Goal: Communication & Community: Answer question/provide support

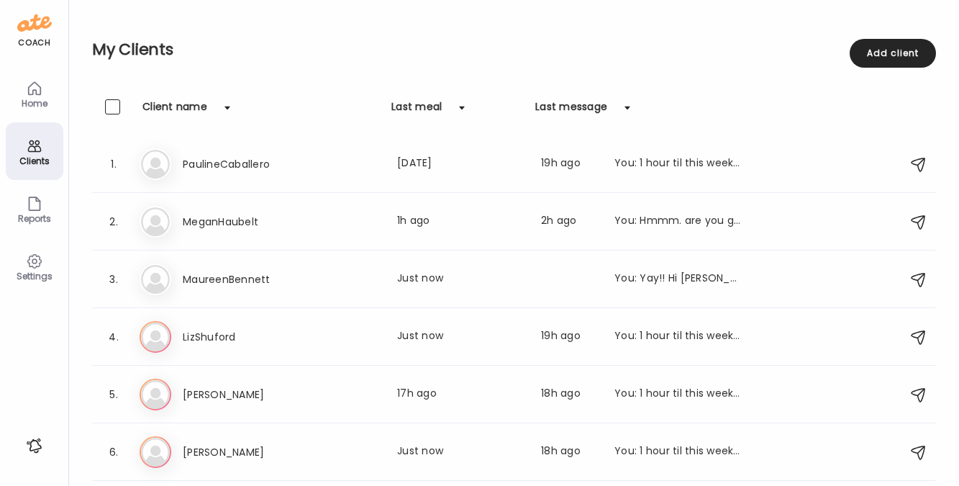
scroll to position [165, 0]
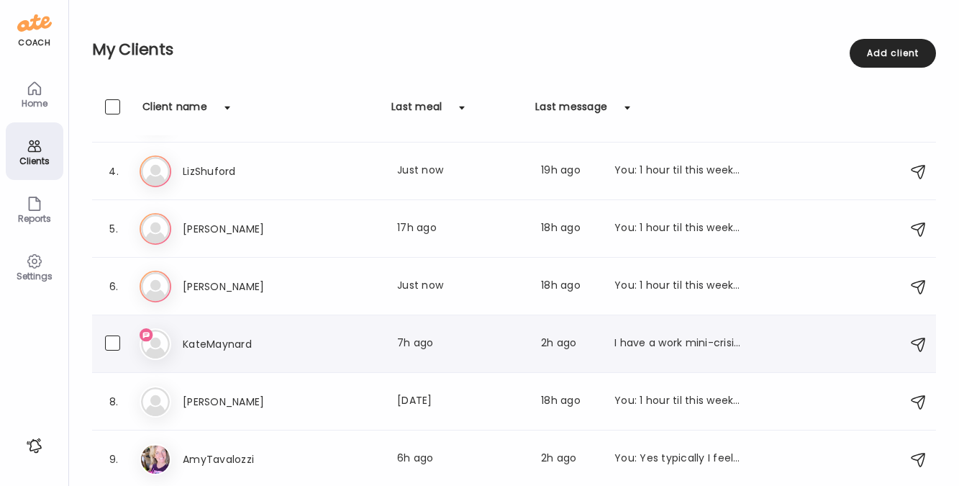
click at [198, 348] on h3 "KateMaynard" at bounding box center [246, 343] width 127 height 17
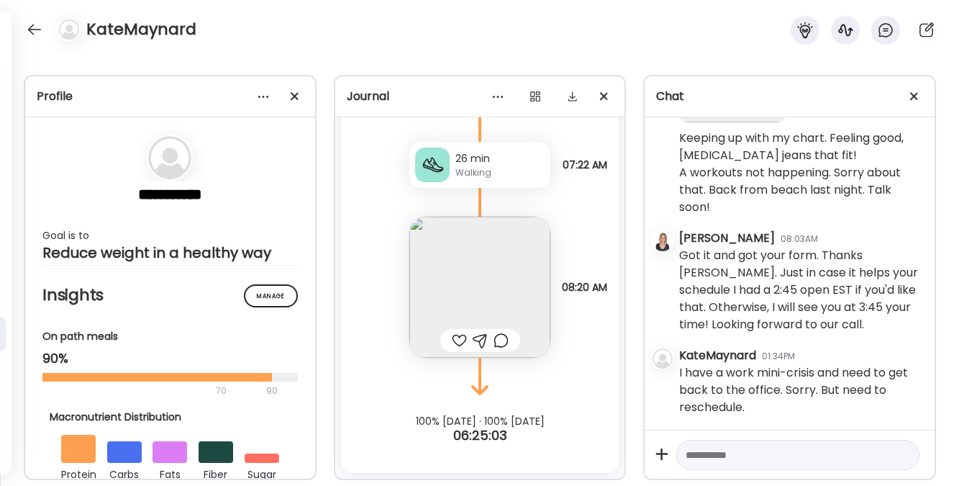
scroll to position [60353, 0]
click at [779, 458] on textarea at bounding box center [785, 454] width 199 height 17
type textarea "**********"
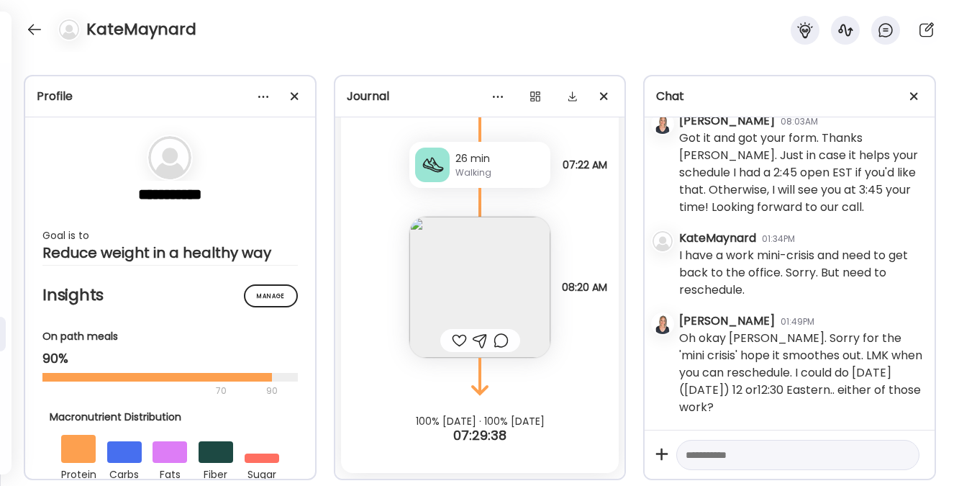
scroll to position [22230, 0]
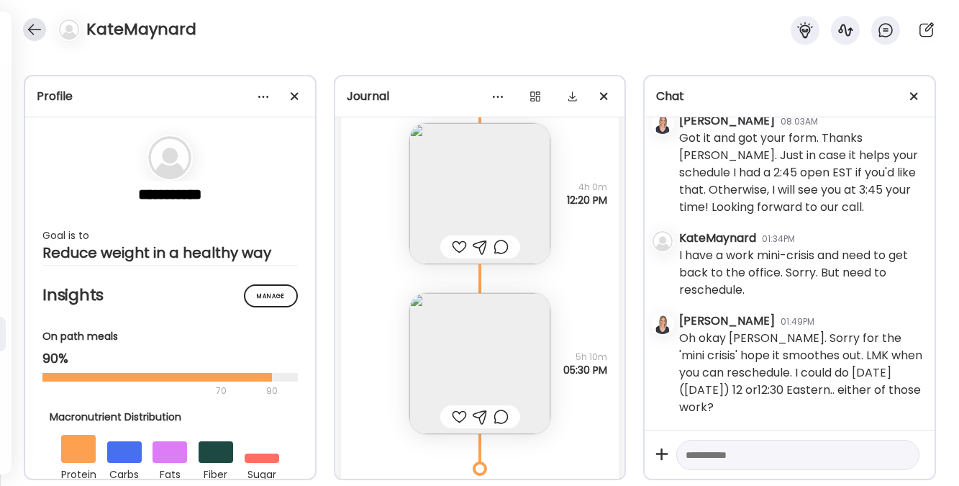
click at [35, 27] on div at bounding box center [34, 29] width 23 height 23
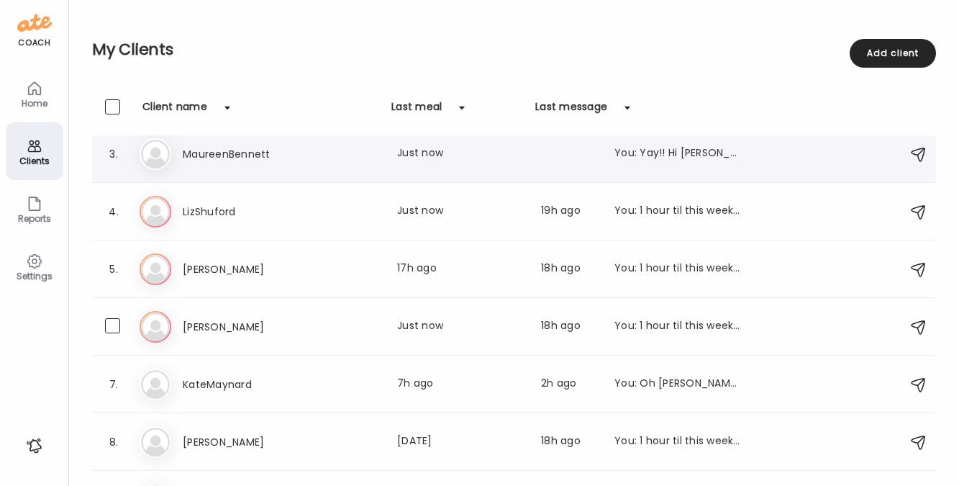
scroll to position [0, 0]
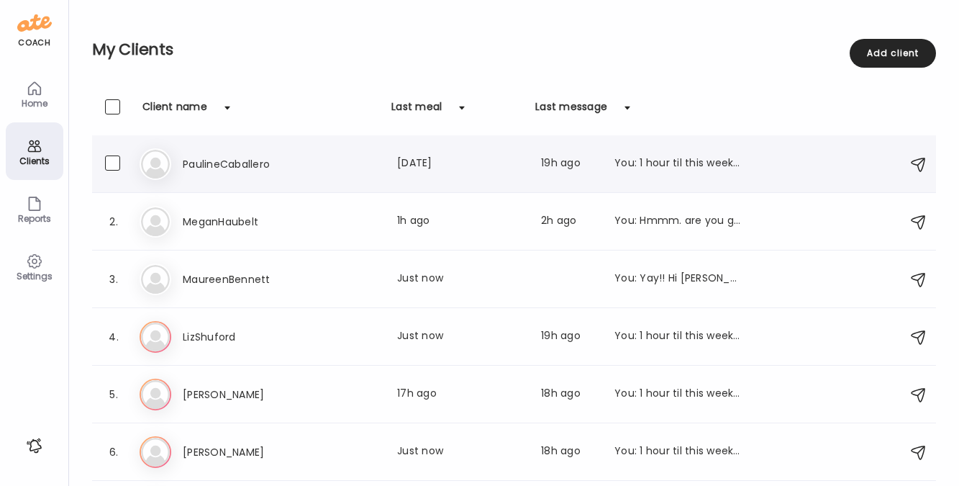
click at [202, 163] on h3 "PaulineCaballero" at bounding box center [246, 163] width 127 height 17
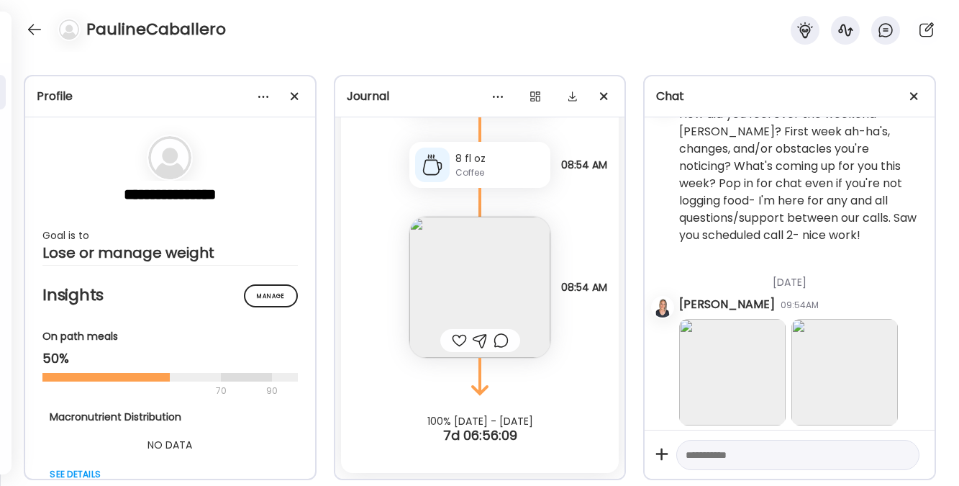
scroll to position [1212, 0]
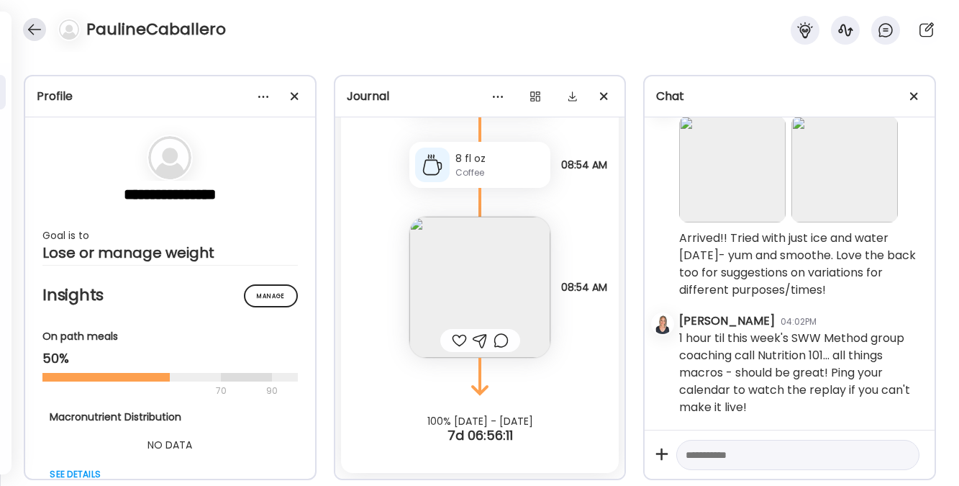
click at [35, 30] on div at bounding box center [34, 29] width 23 height 23
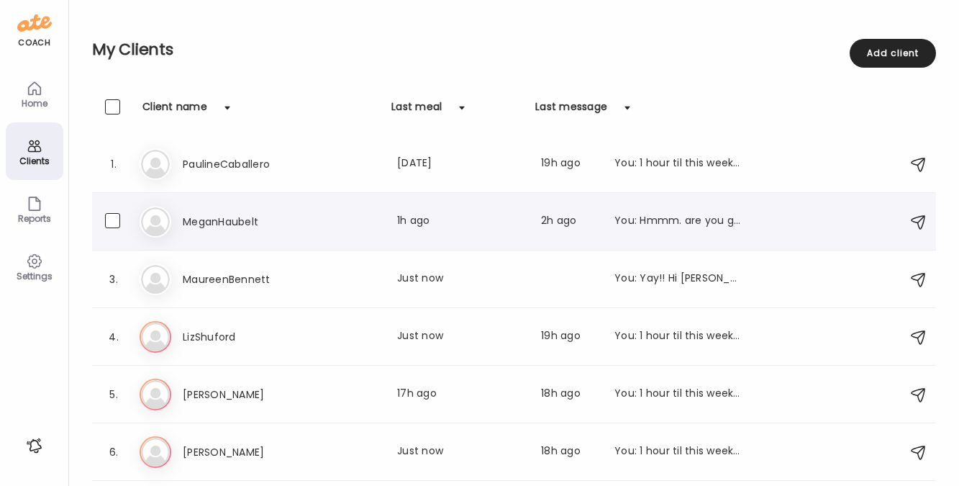
click at [235, 226] on h3 "MeganHaubelt" at bounding box center [246, 221] width 127 height 17
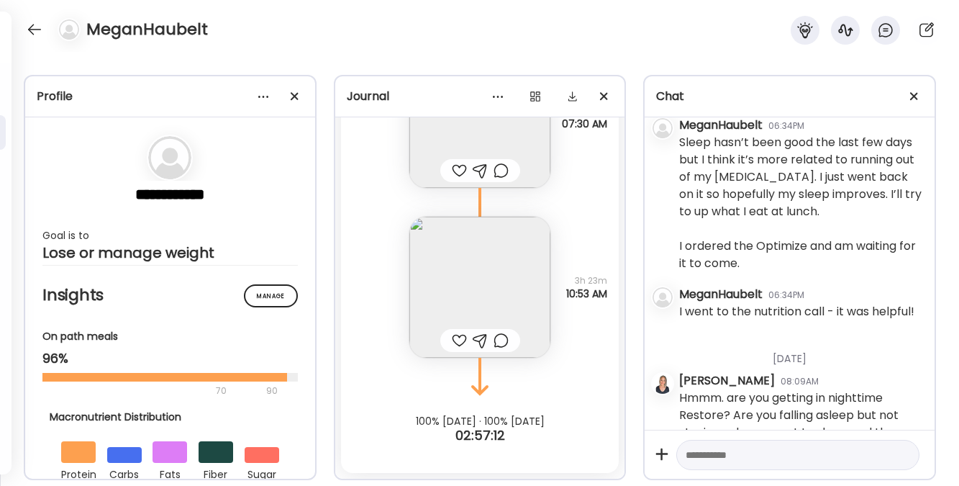
scroll to position [7556, 0]
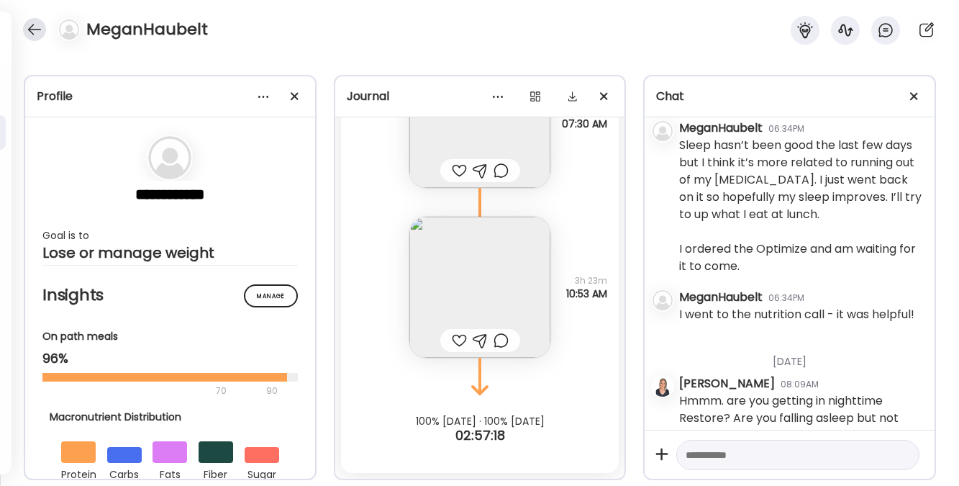
click at [39, 27] on div at bounding box center [34, 29] width 23 height 23
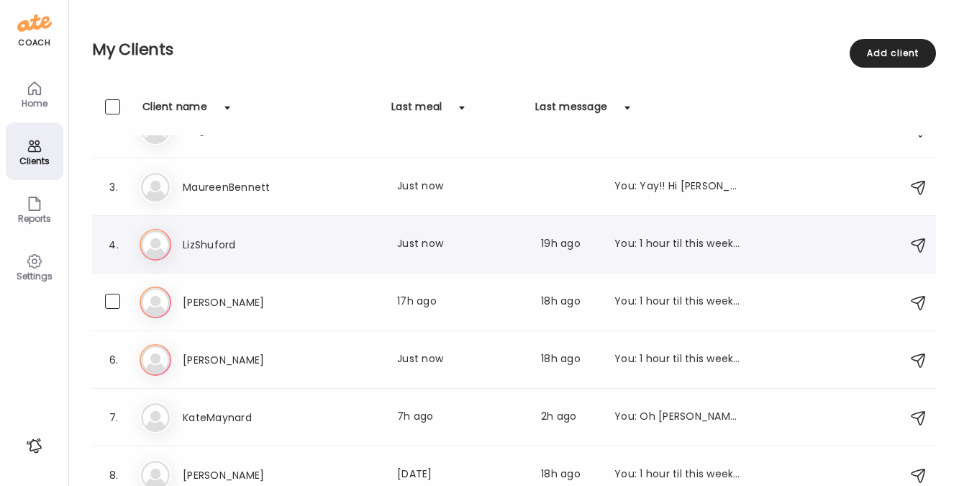
scroll to position [104, 0]
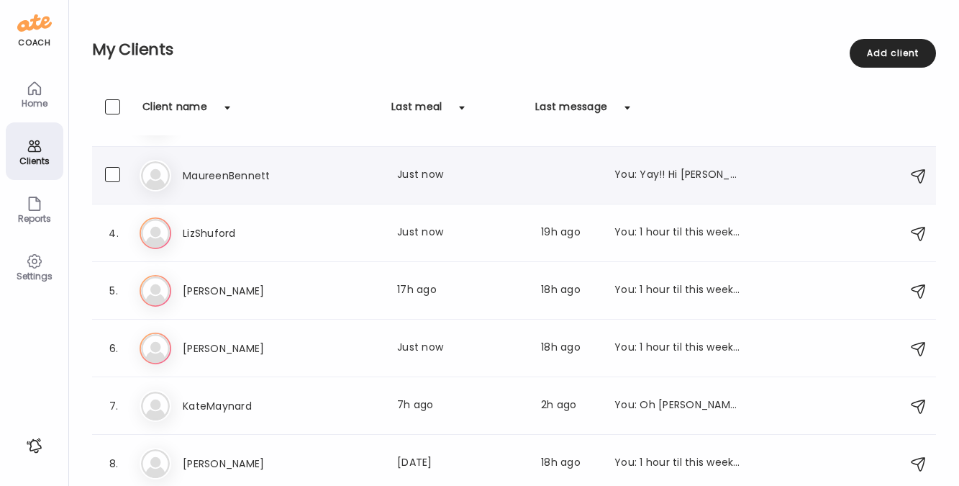
click at [211, 181] on h3 "MaureenBennett" at bounding box center [246, 175] width 127 height 17
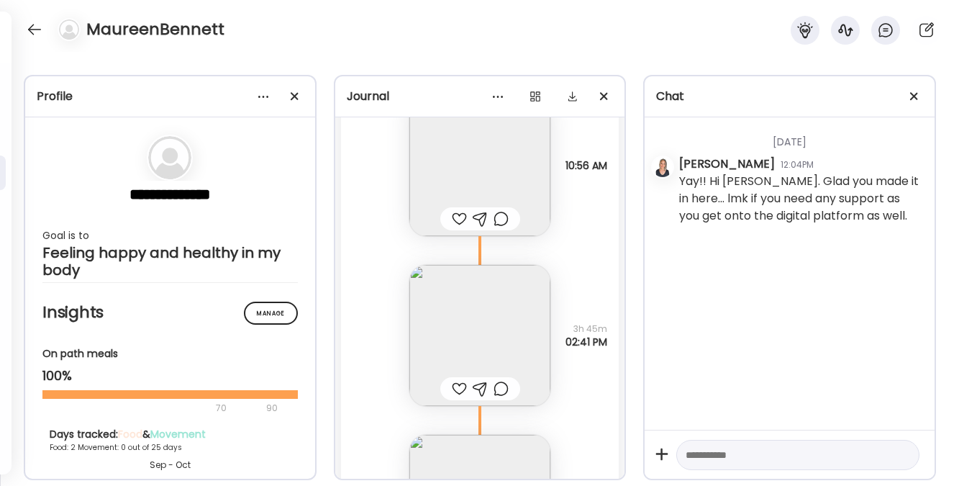
scroll to position [8839, 0]
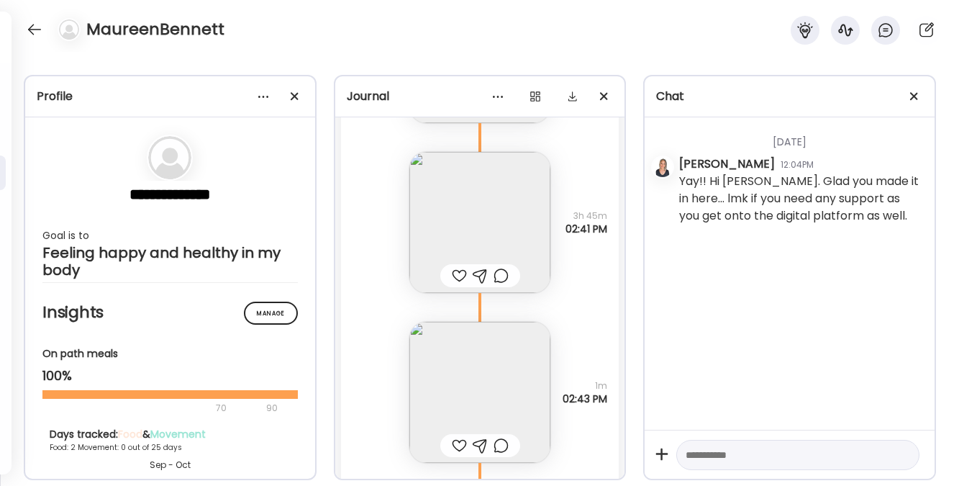
click at [492, 368] on img at bounding box center [479, 392] width 141 height 141
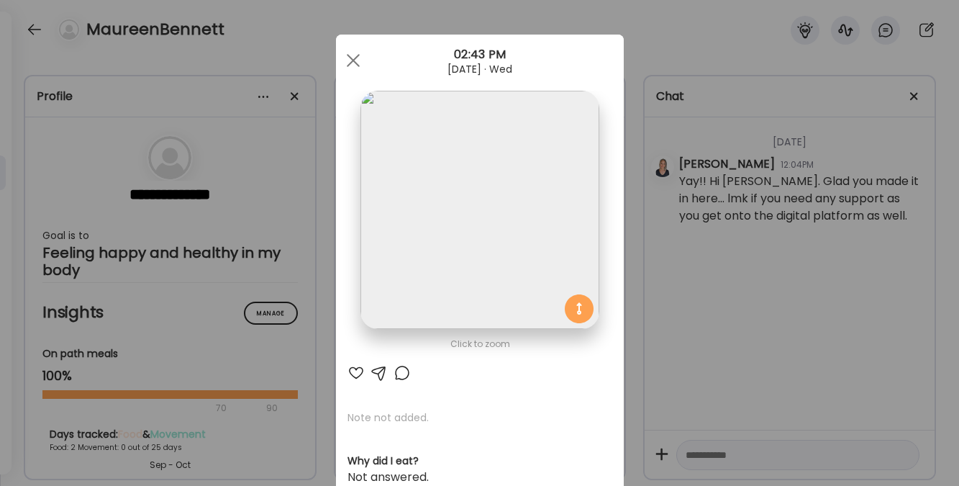
click at [490, 234] on img at bounding box center [479, 210] width 238 height 238
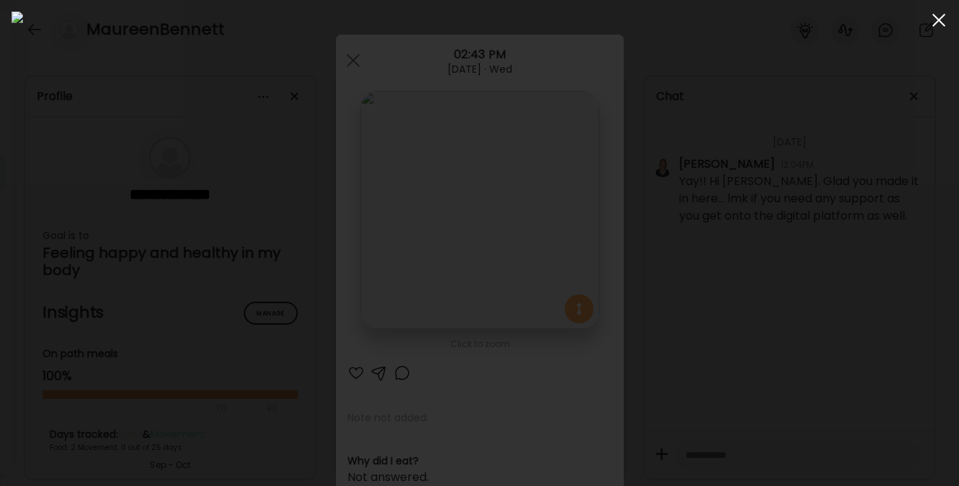
click at [935, 22] on div at bounding box center [939, 20] width 29 height 29
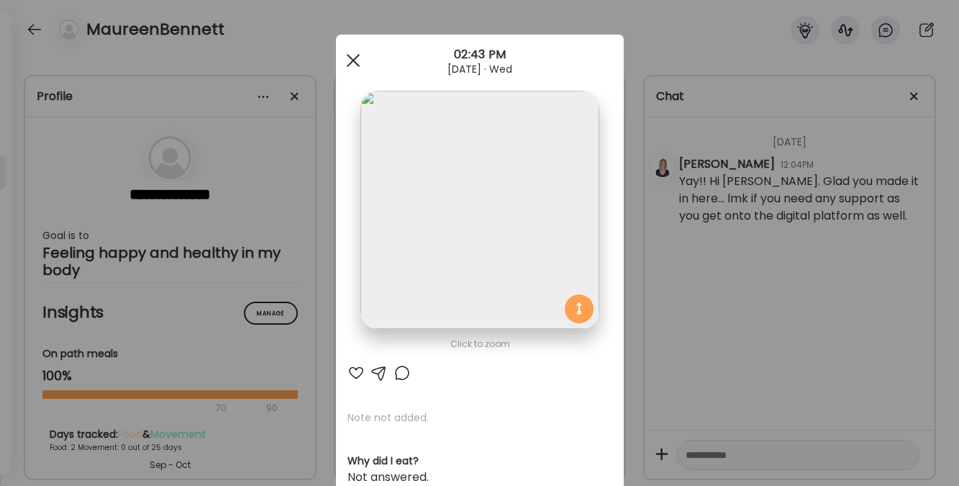
click at [348, 60] on span at bounding box center [352, 60] width 13 height 13
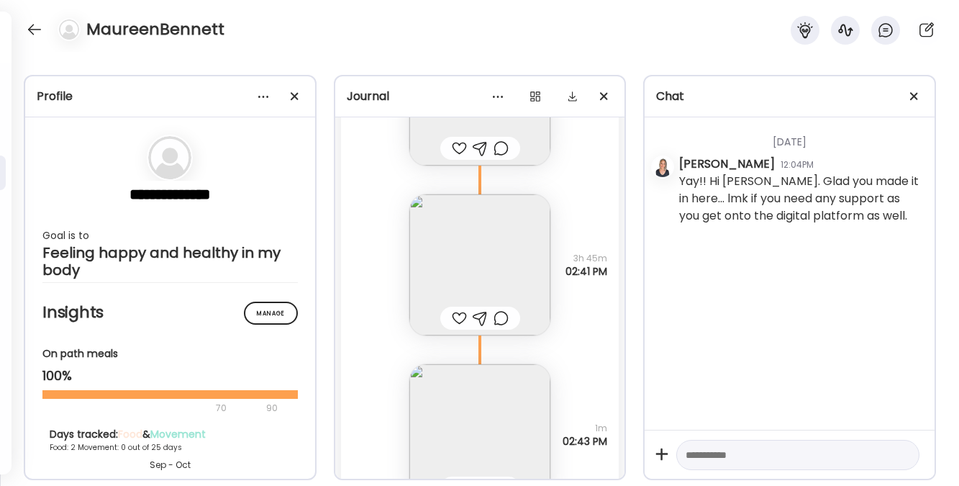
scroll to position [8594, 0]
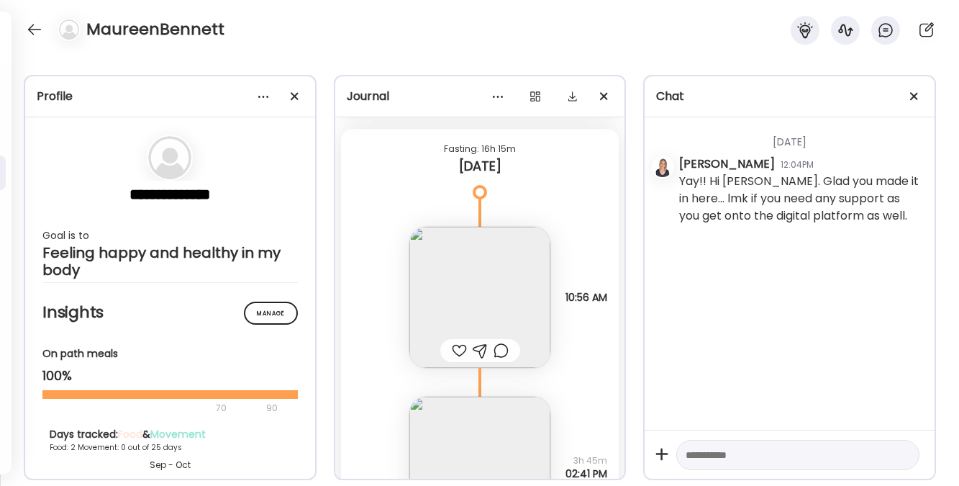
click at [491, 279] on img at bounding box center [479, 297] width 141 height 141
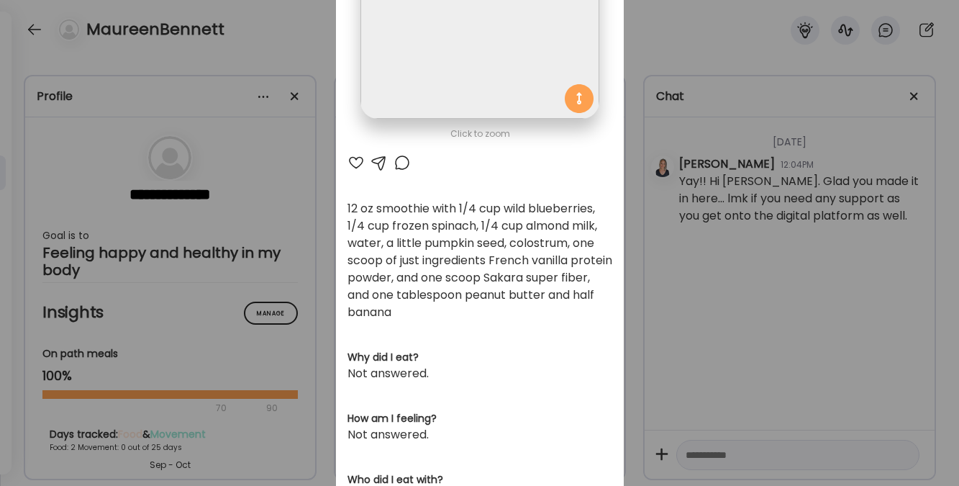
scroll to position [219, 0]
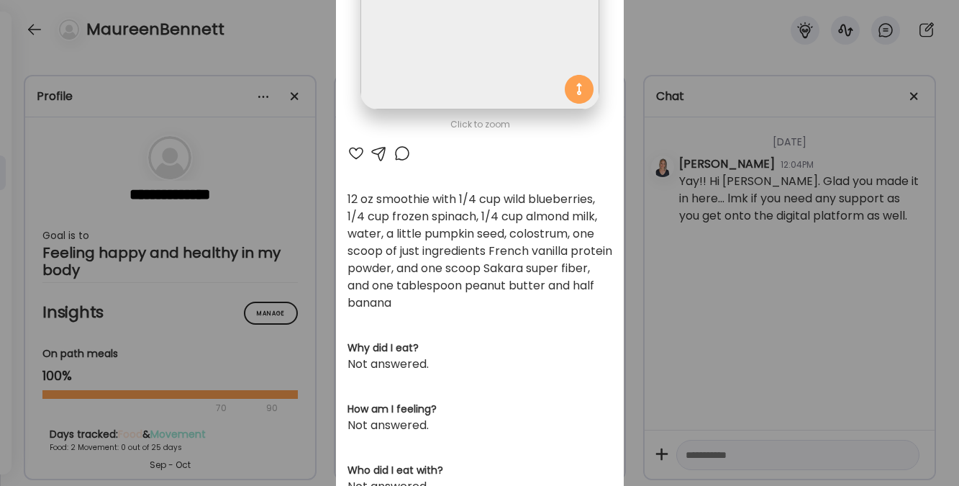
click at [730, 447] on div "Ate Coach Dashboard Wahoo! It’s official Take a moment to set up your Coach Pro…" at bounding box center [479, 243] width 959 height 486
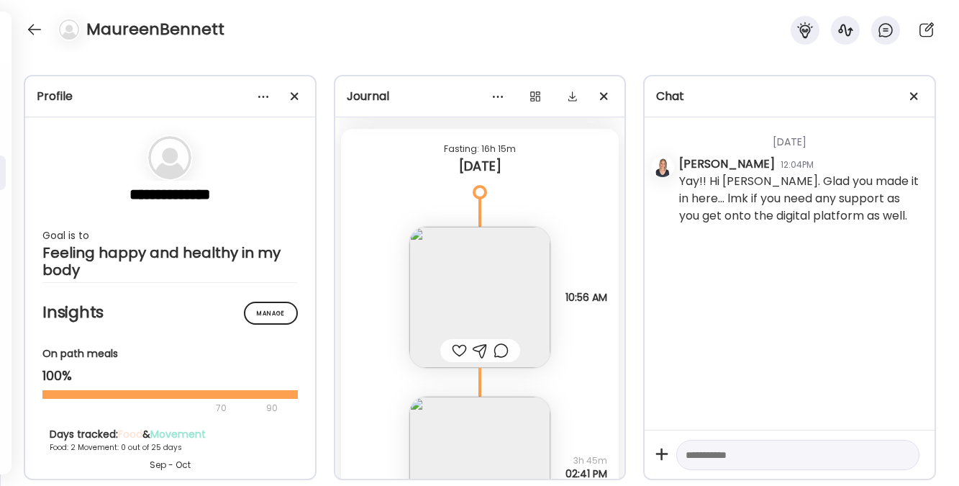
click at [473, 360] on div at bounding box center [480, 350] width 80 height 23
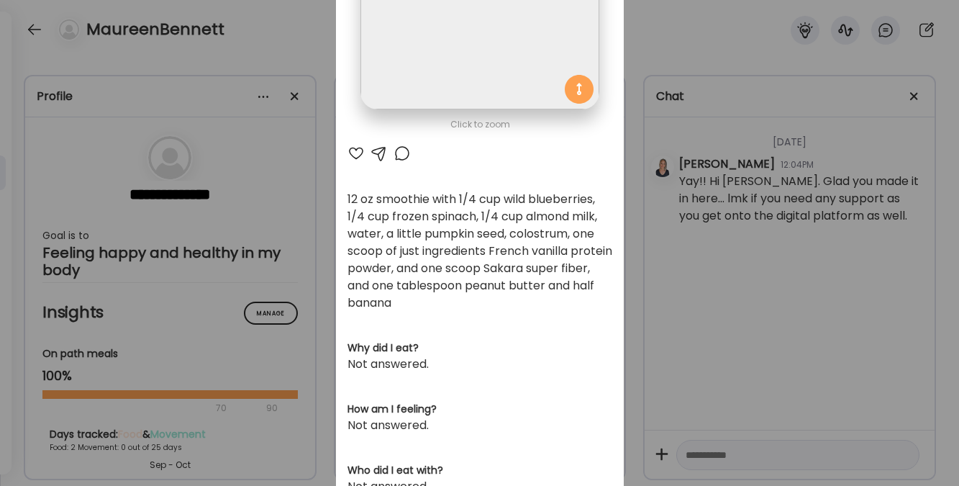
click at [375, 157] on div at bounding box center [379, 153] width 17 height 17
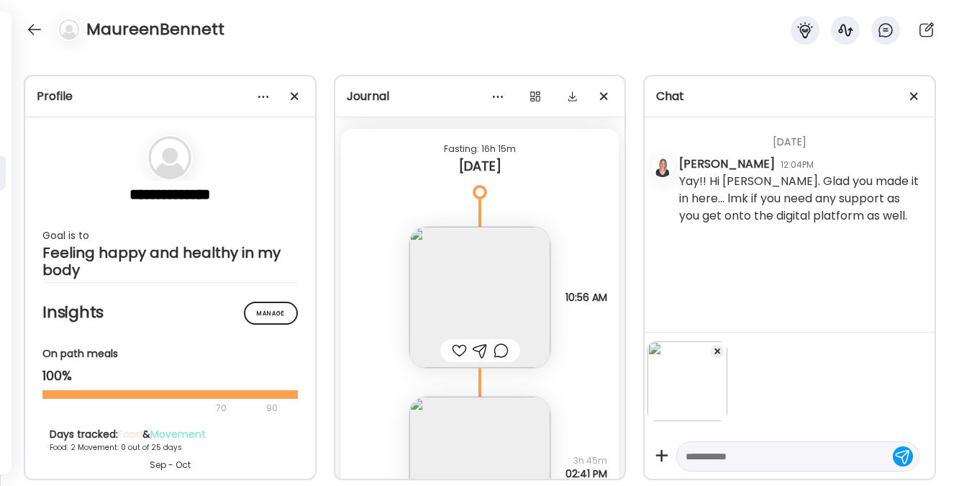
click at [715, 450] on textarea at bounding box center [785, 456] width 199 height 17
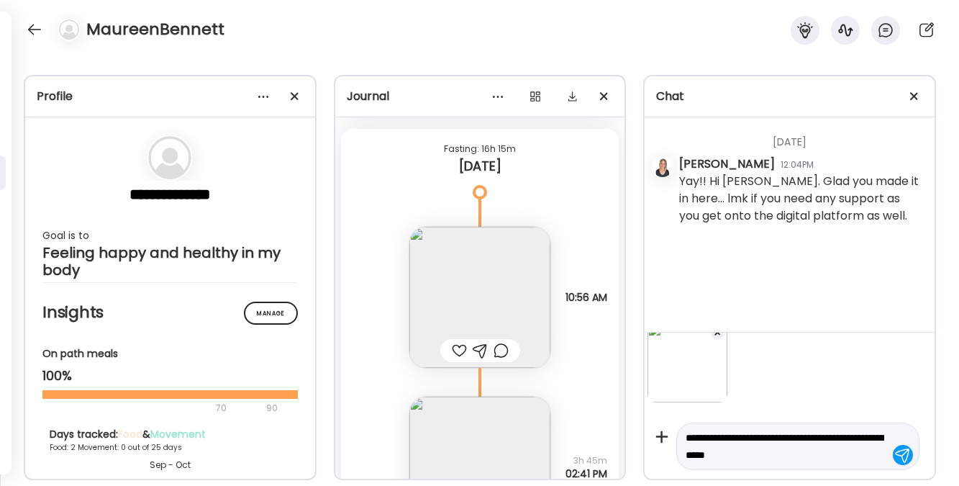
click at [802, 435] on textarea "**********" at bounding box center [785, 446] width 199 height 35
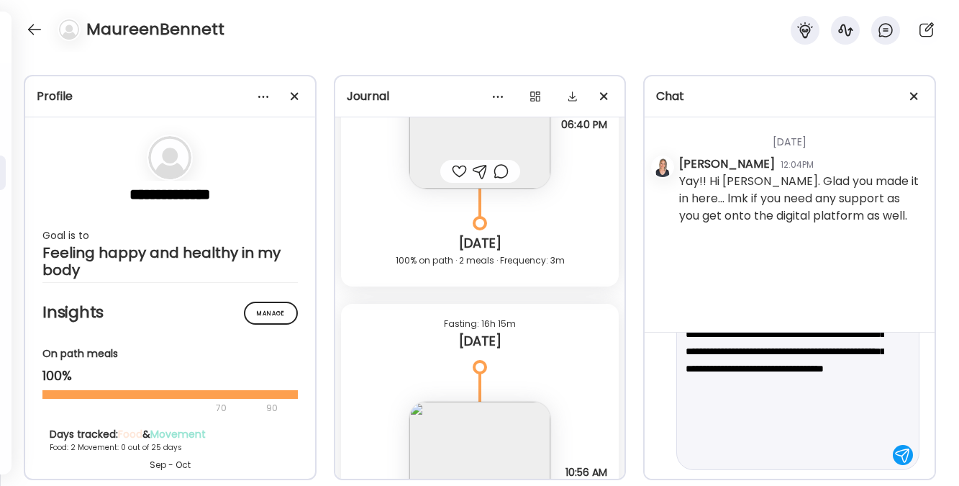
scroll to position [226, 0]
type textarea "**********"
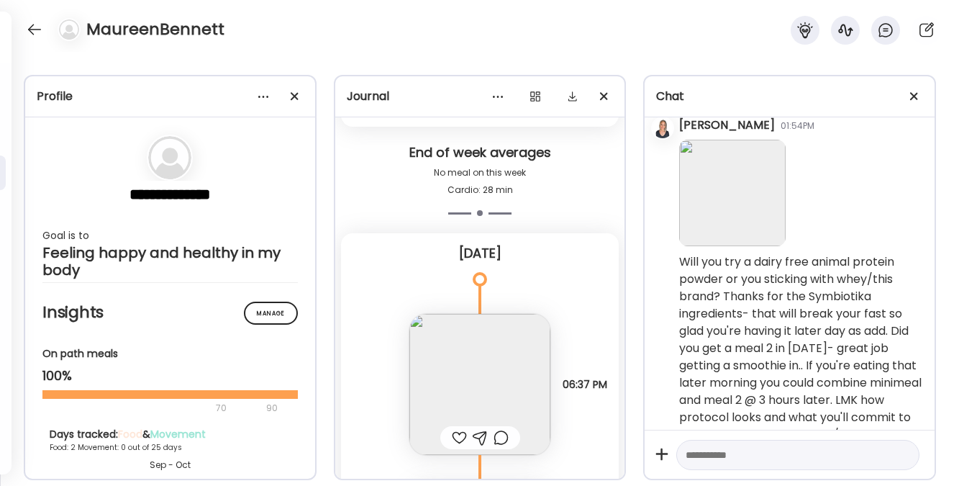
scroll to position [8064, 0]
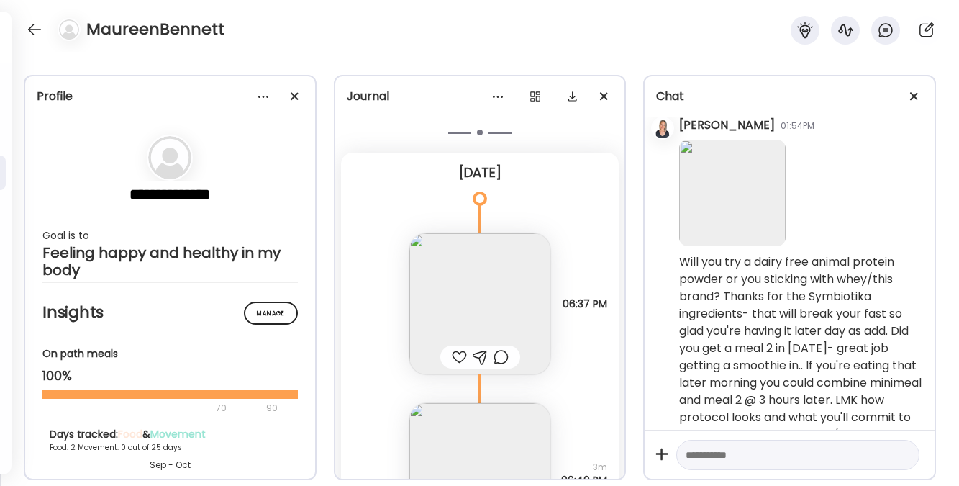
click at [499, 471] on img at bounding box center [479, 473] width 141 height 141
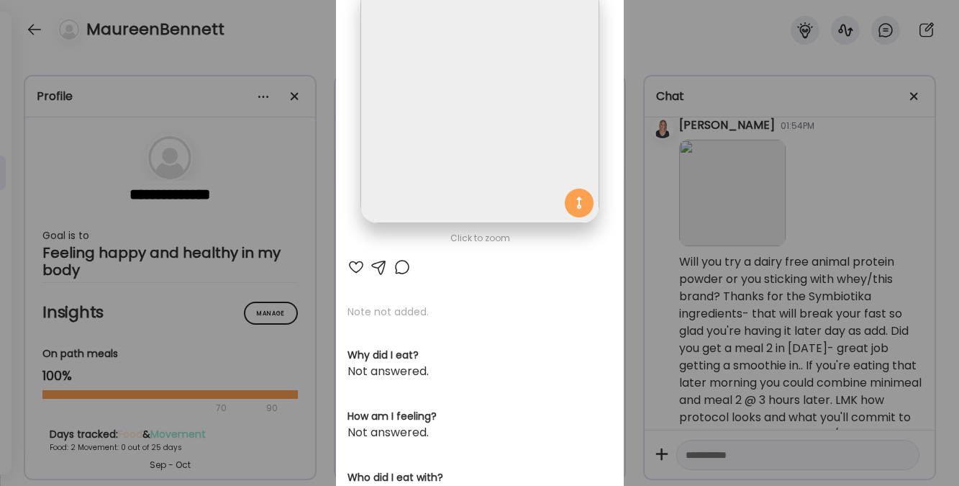
scroll to position [0, 0]
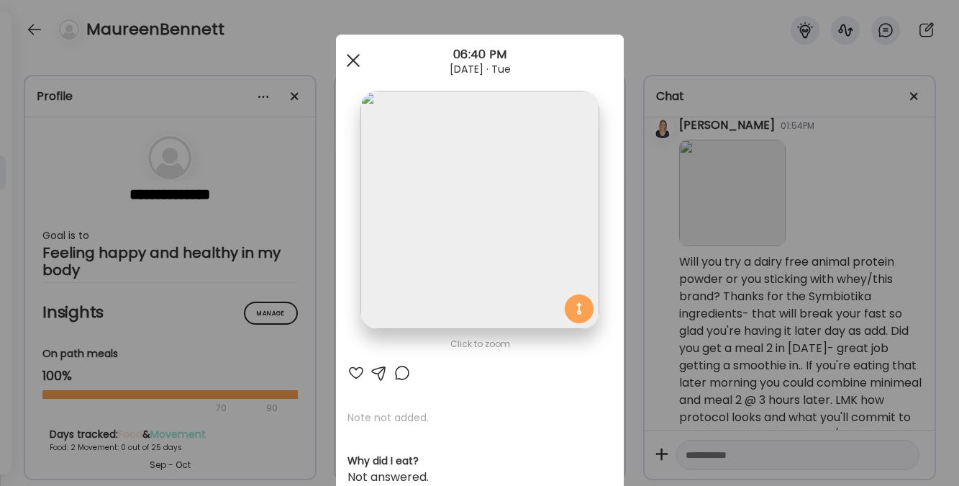
click at [349, 63] on span at bounding box center [352, 60] width 13 height 13
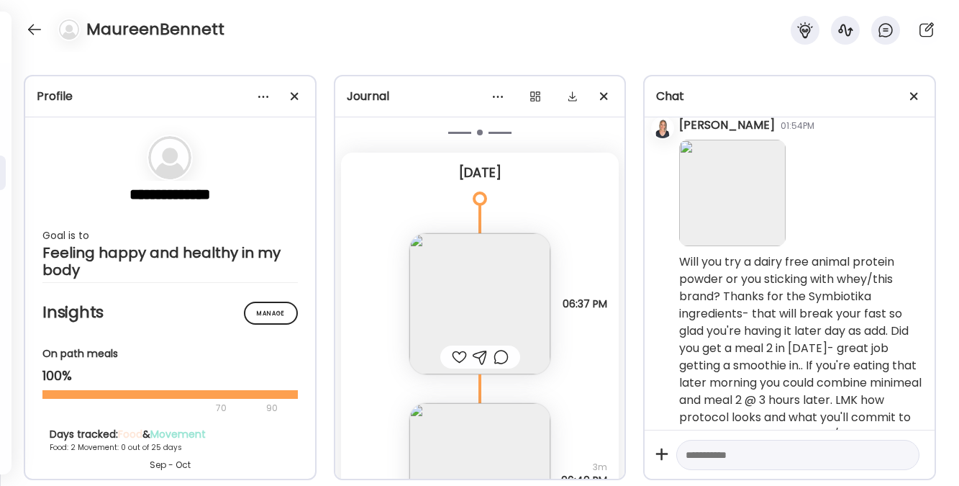
click at [483, 313] on img at bounding box center [479, 303] width 141 height 141
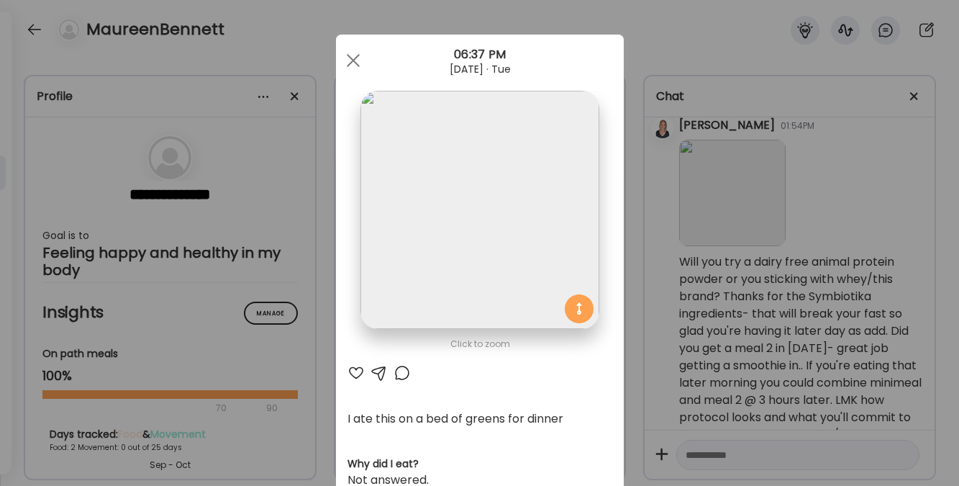
click at [419, 201] on img at bounding box center [479, 210] width 238 height 238
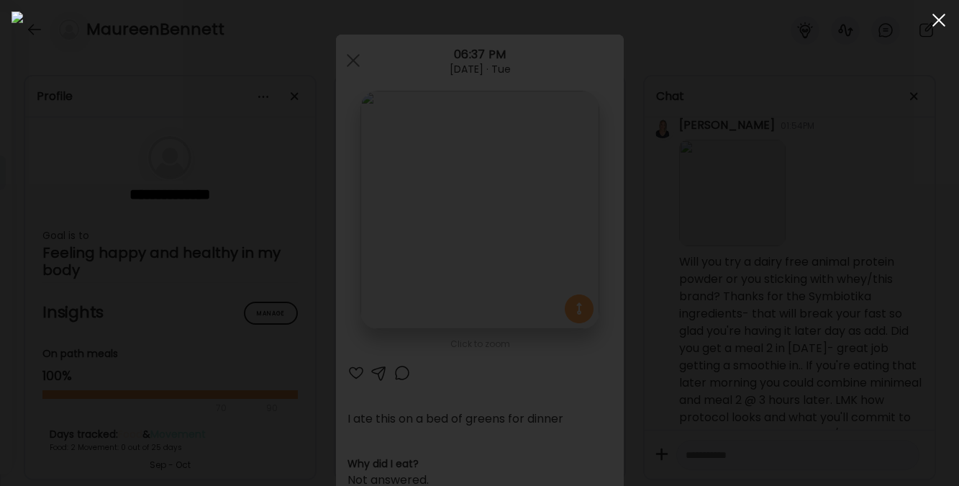
click at [938, 16] on div at bounding box center [939, 20] width 29 height 29
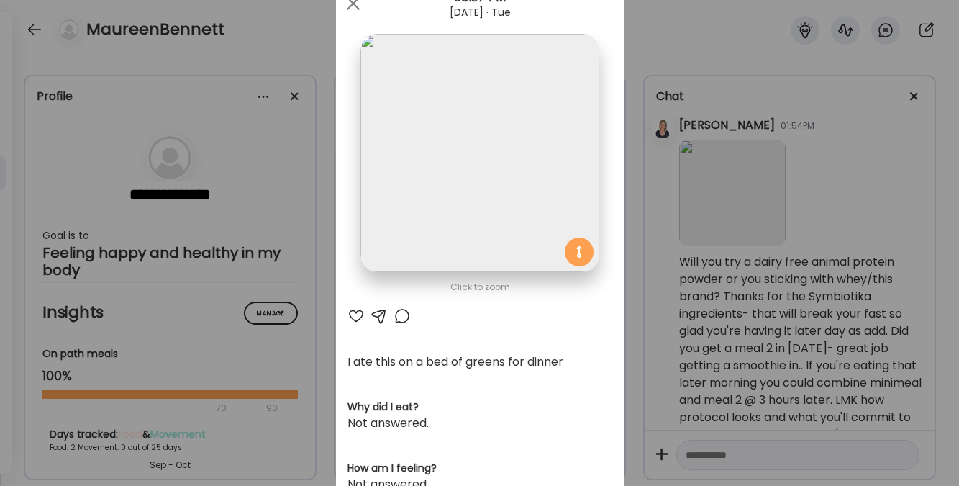
scroll to position [71, 0]
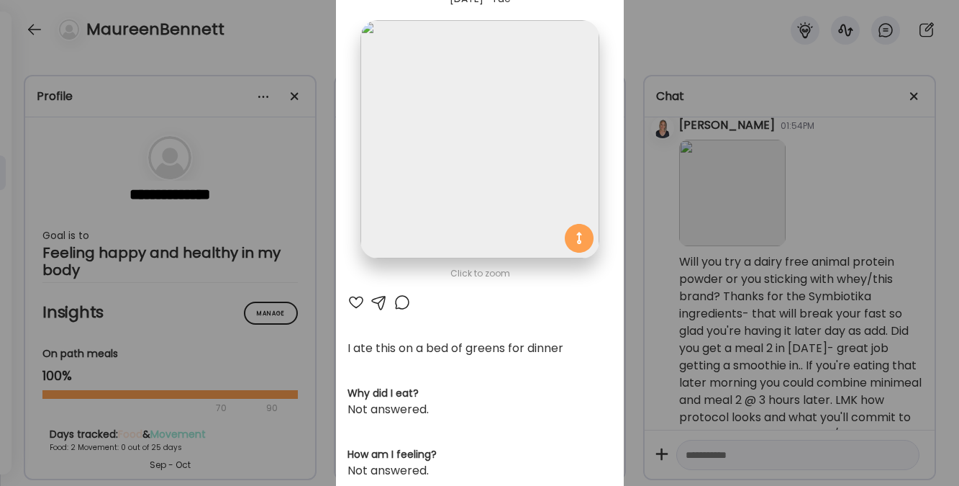
click at [376, 301] on div at bounding box center [379, 302] width 17 height 17
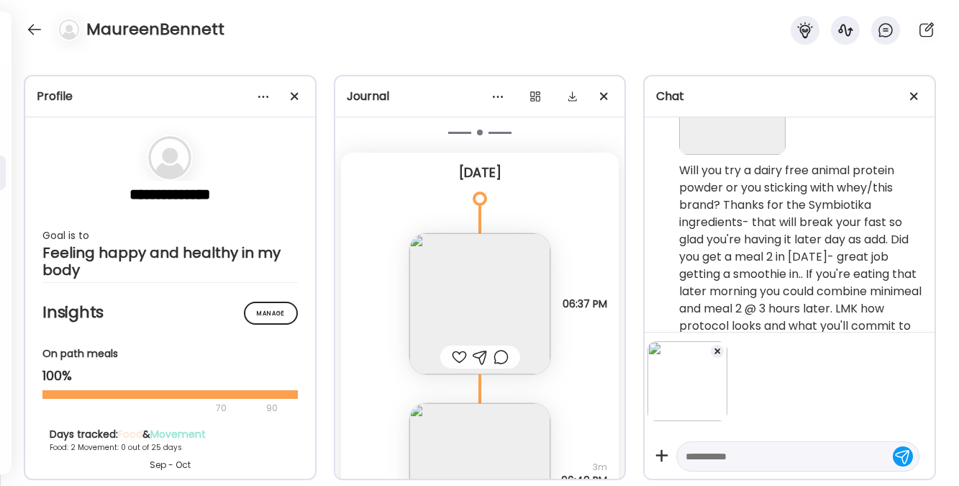
click at [766, 453] on textarea at bounding box center [785, 456] width 199 height 17
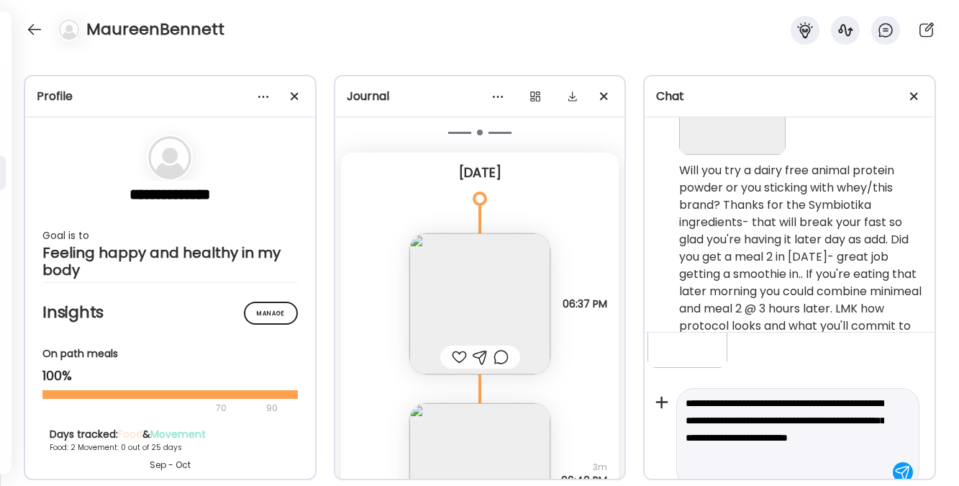
scroll to position [71, 0]
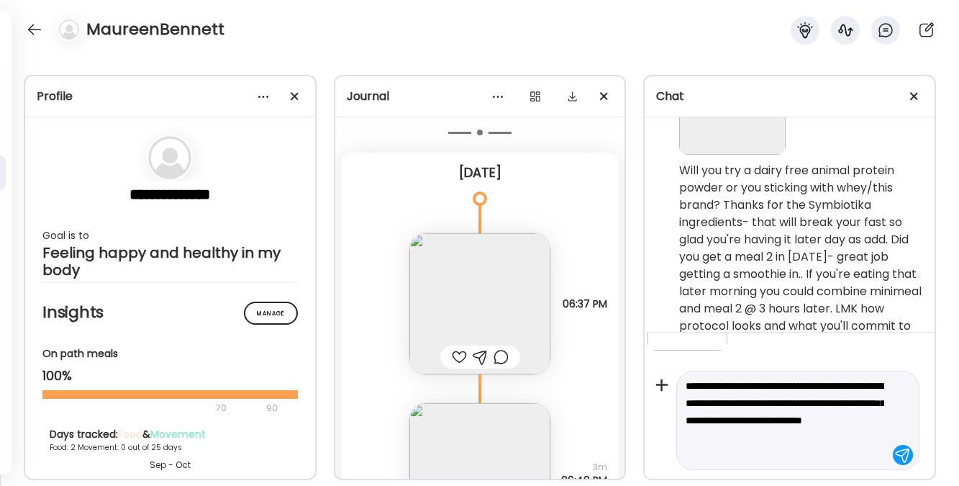
drag, startPoint x: 830, startPoint y: 388, endPoint x: 835, endPoint y: 433, distance: 45.6
click at [835, 433] on textarea "**********" at bounding box center [785, 420] width 199 height 86
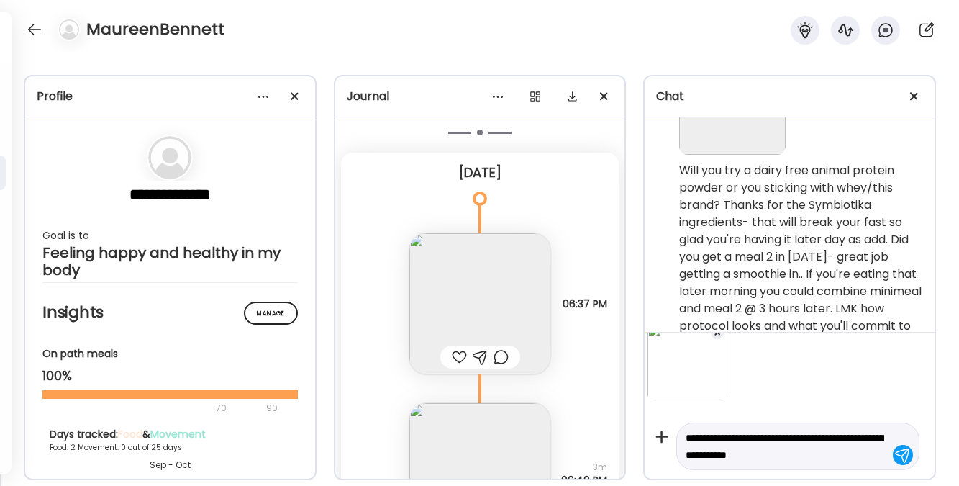
scroll to position [36, 0]
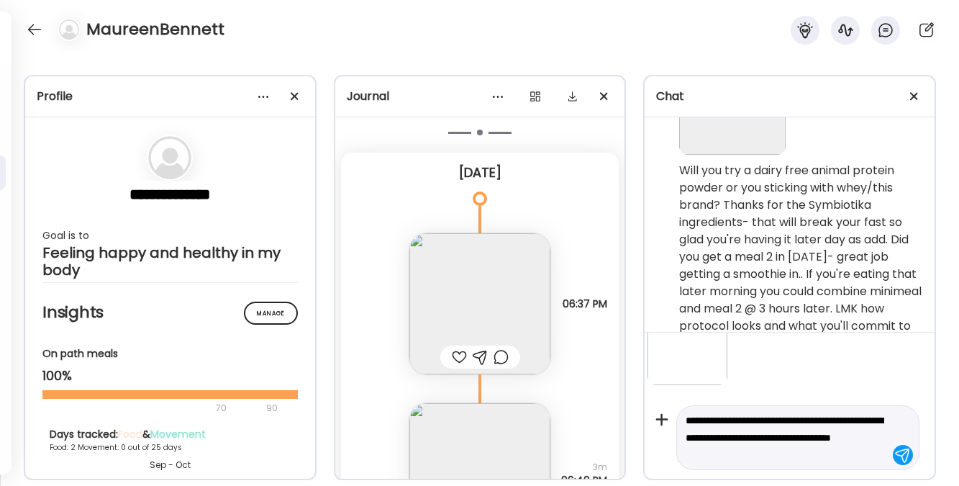
type textarea "**********"
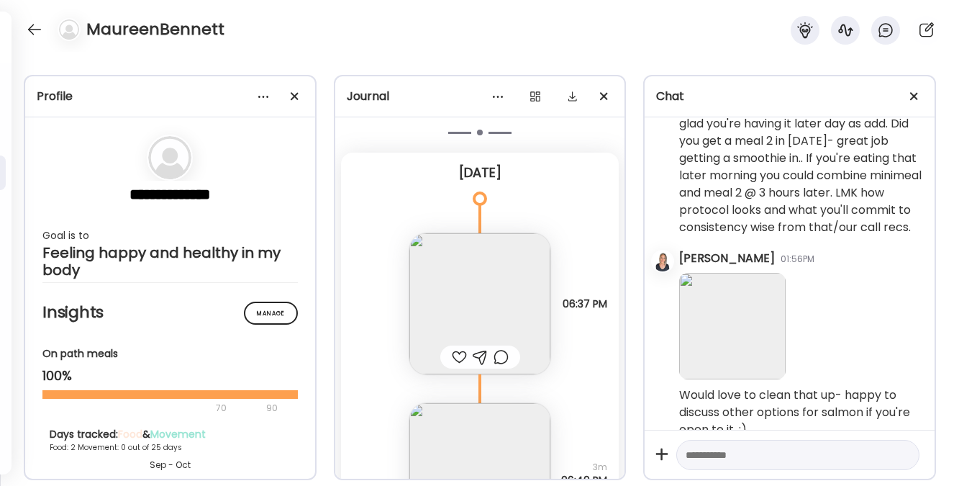
scroll to position [369, 0]
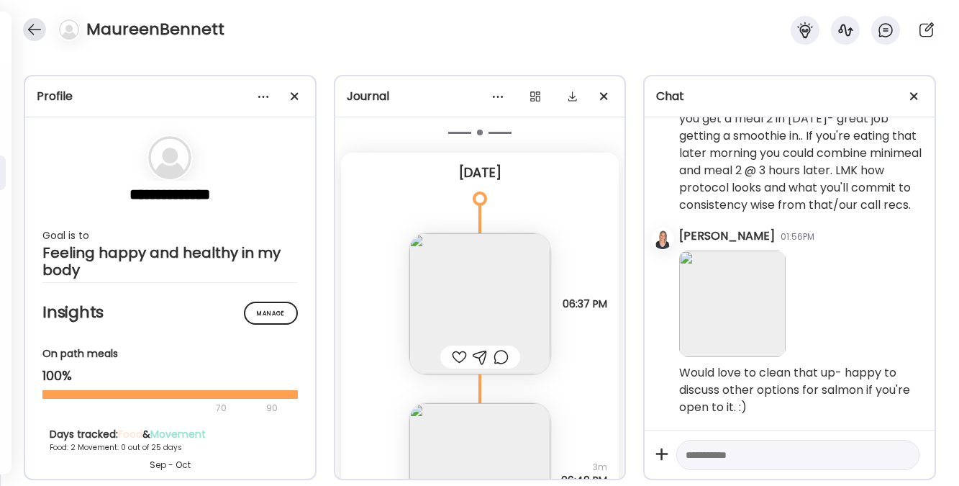
click at [39, 35] on div at bounding box center [34, 29] width 23 height 23
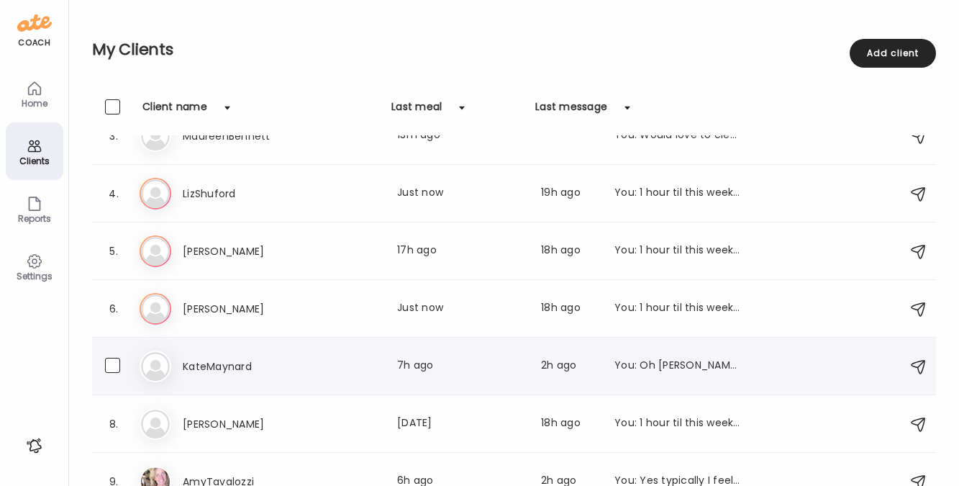
scroll to position [165, 0]
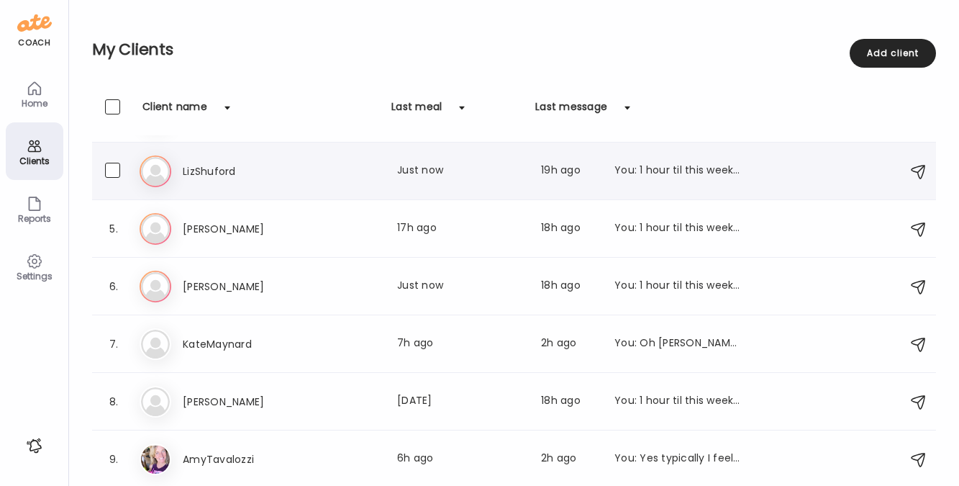
click at [208, 173] on h3 "LizShuford" at bounding box center [246, 171] width 127 height 17
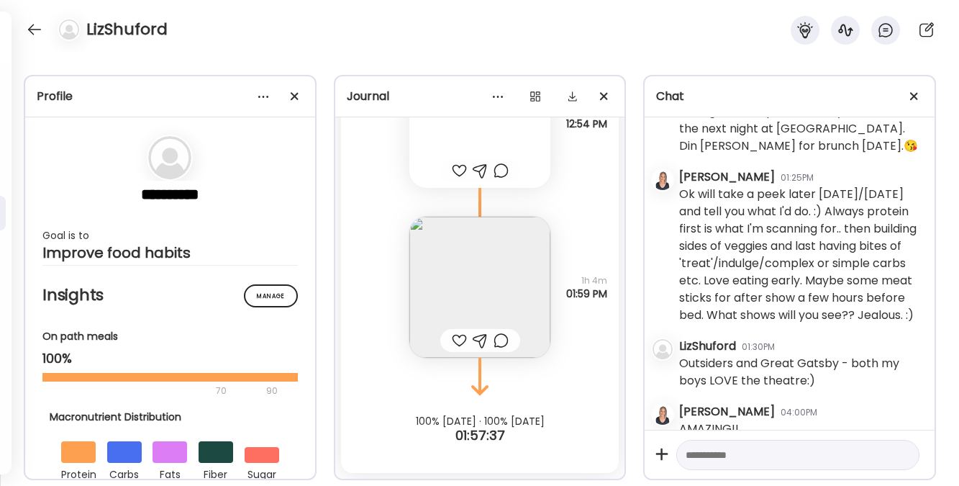
scroll to position [5427, 0]
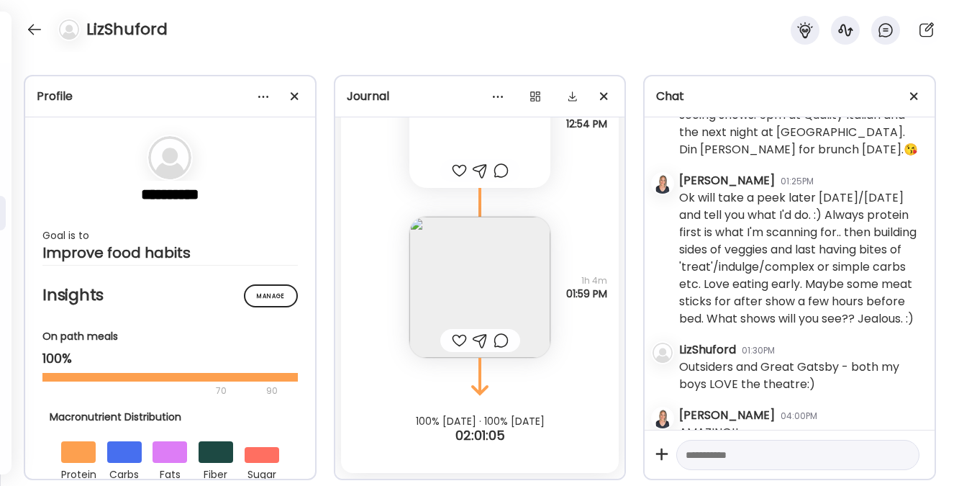
click at [794, 455] on textarea at bounding box center [785, 454] width 199 height 17
type textarea "**********"
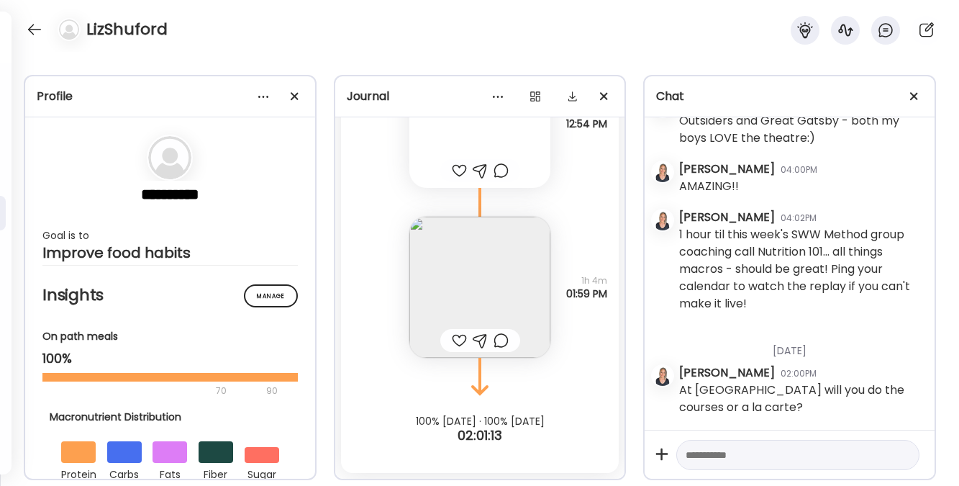
scroll to position [5862, 0]
click at [789, 454] on textarea at bounding box center [785, 454] width 199 height 17
type textarea "**********"
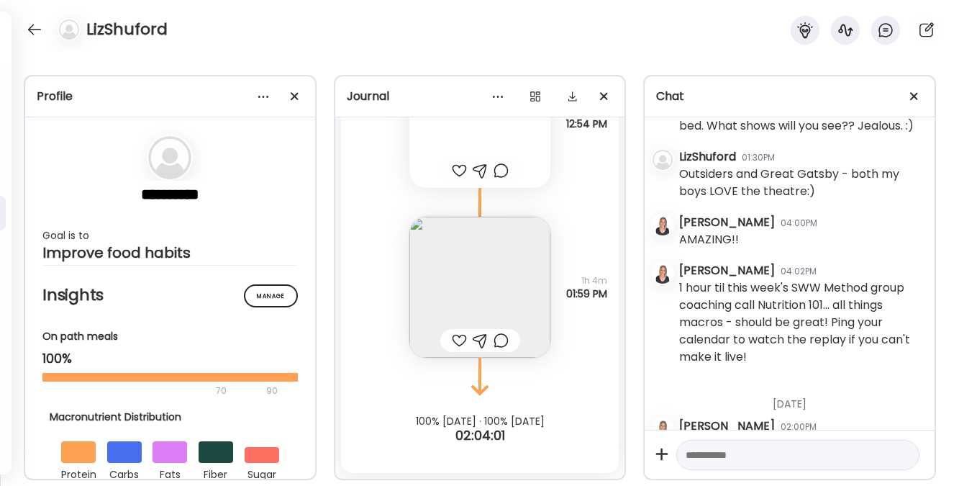
scroll to position [5515, 0]
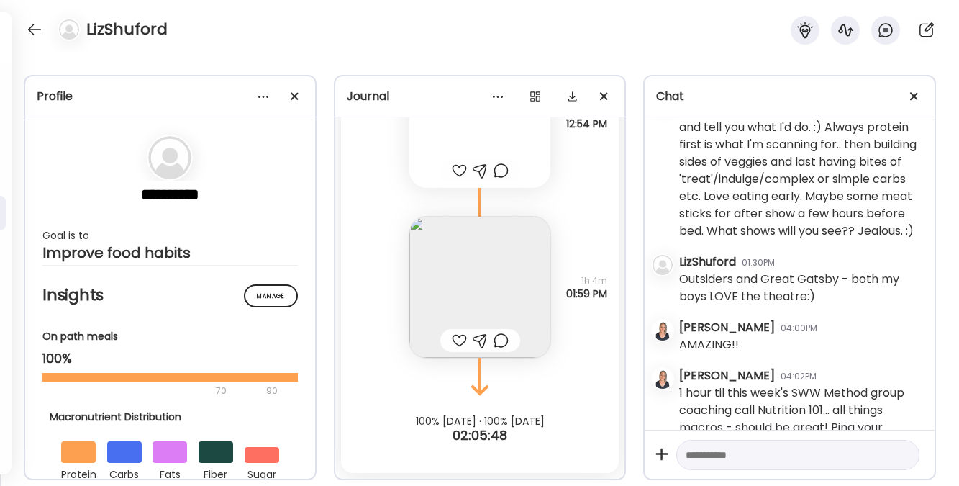
click at [740, 454] on textarea at bounding box center [785, 454] width 199 height 17
type textarea "**********"
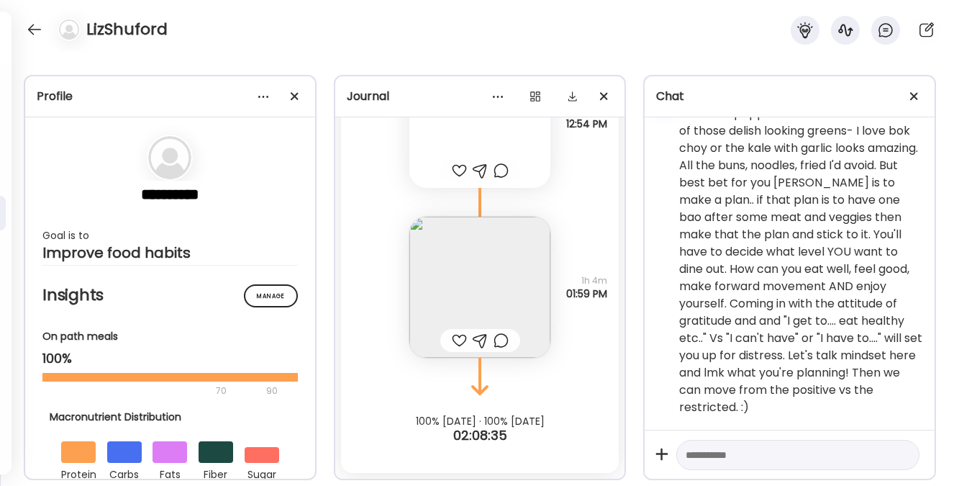
scroll to position [6482, 0]
click at [37, 30] on div at bounding box center [34, 29] width 23 height 23
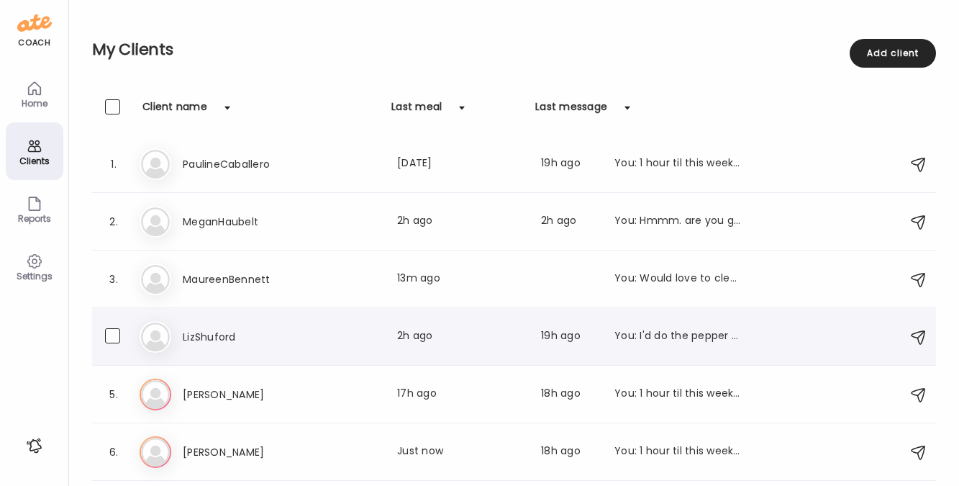
scroll to position [115, 0]
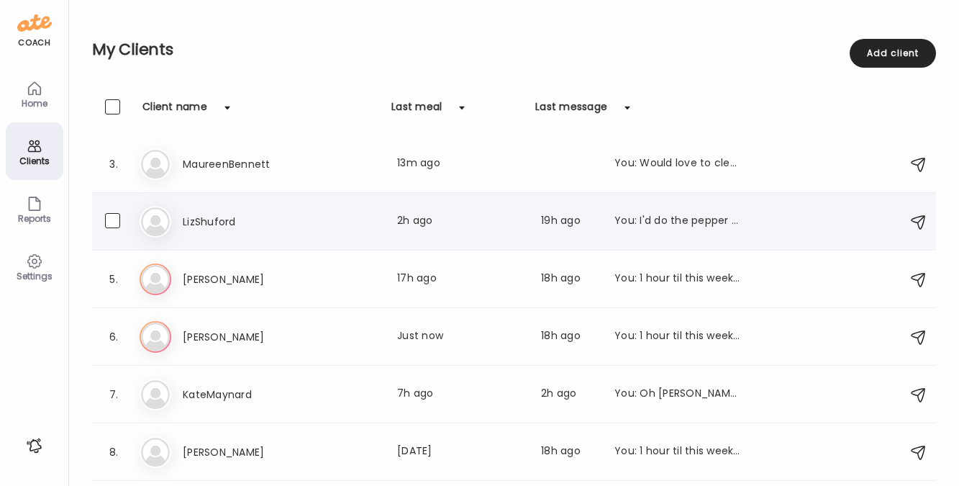
click at [214, 216] on h3 "LizShuford" at bounding box center [246, 221] width 127 height 17
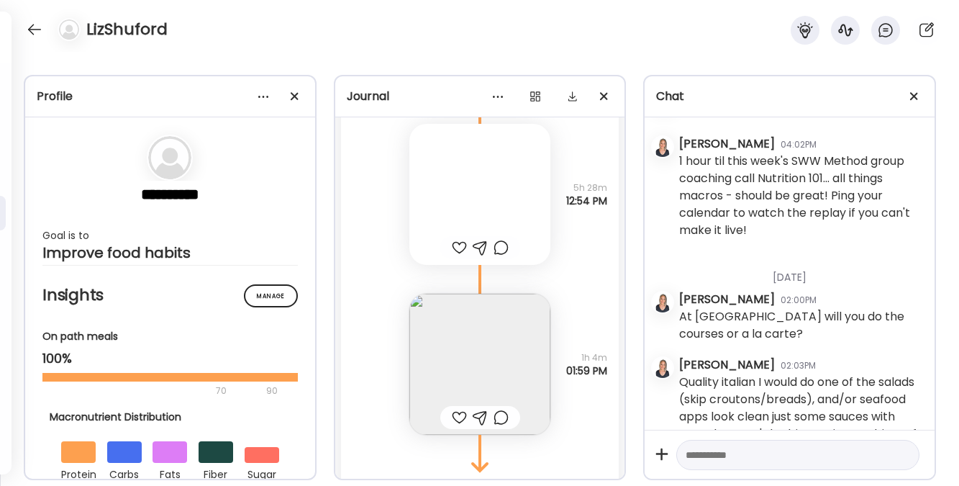
scroll to position [6228, 0]
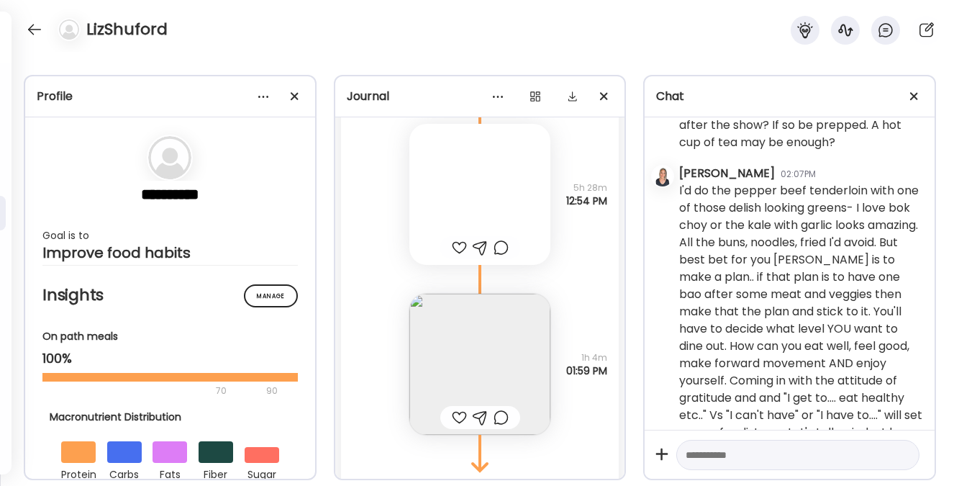
click at [728, 461] on textarea at bounding box center [785, 454] width 199 height 17
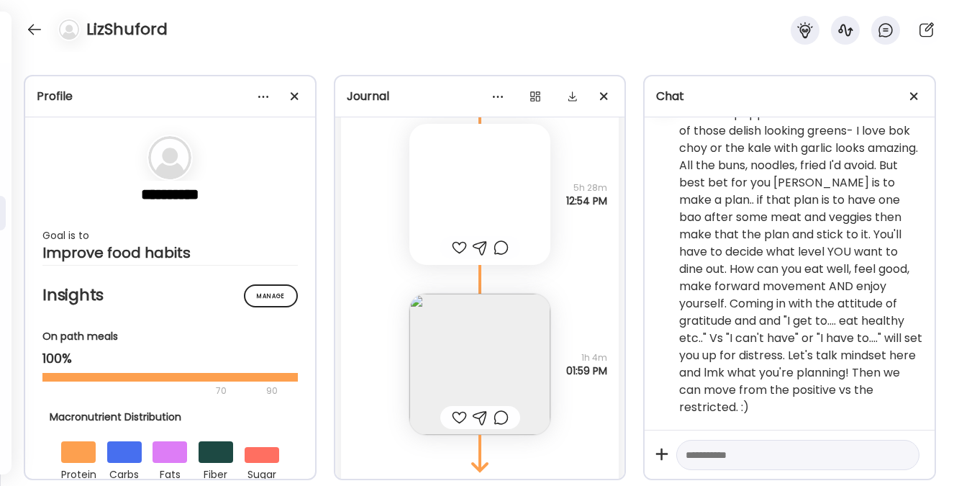
scroll to position [6315, 0]
click at [740, 458] on textarea at bounding box center [785, 454] width 199 height 17
type textarea "*"
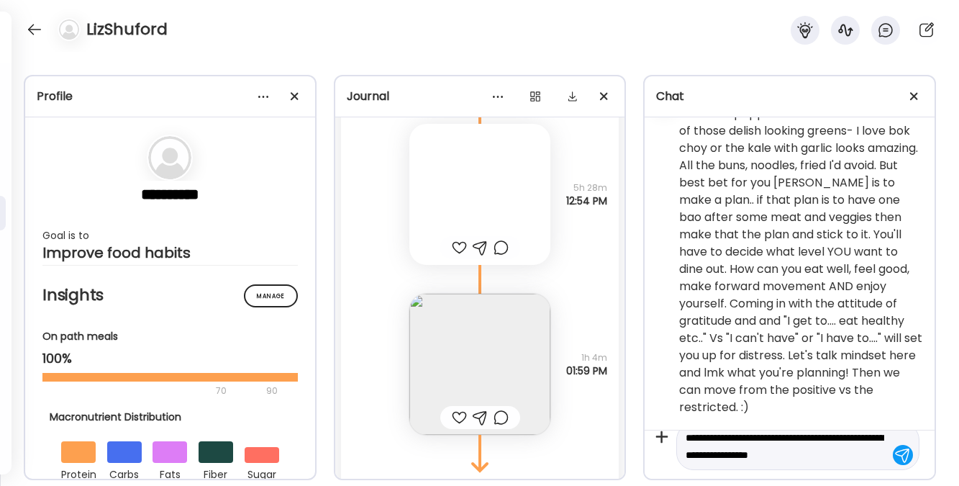
scroll to position [34, 0]
type textarea "**********"
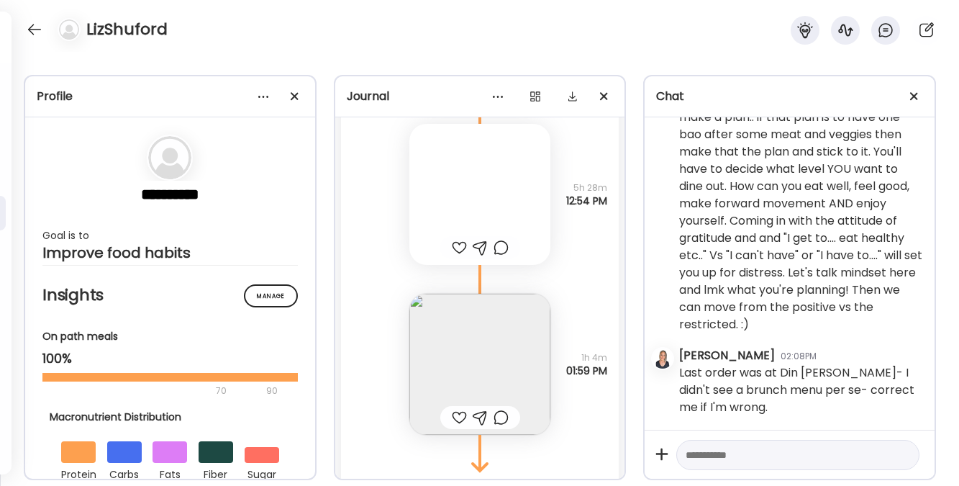
scroll to position [6594, 0]
click at [35, 26] on div at bounding box center [34, 29] width 23 height 23
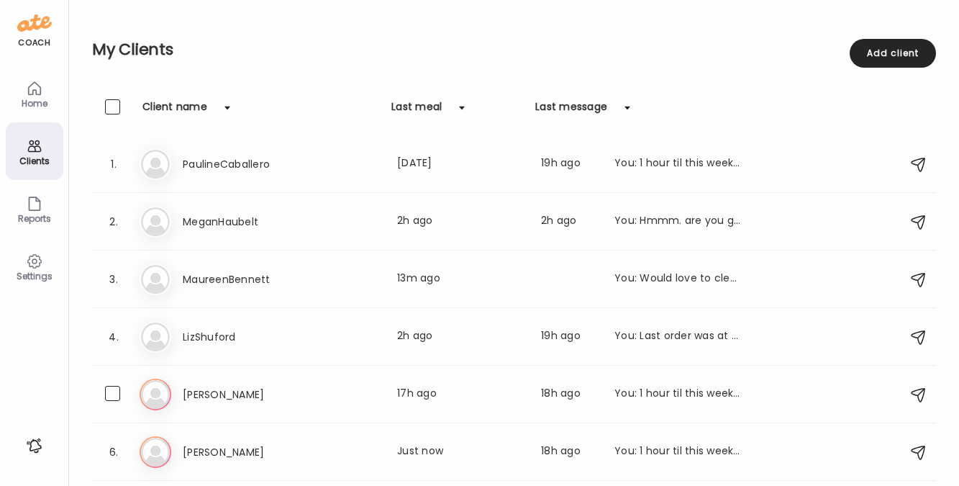
click at [267, 386] on h3 "[PERSON_NAME]" at bounding box center [246, 394] width 127 height 17
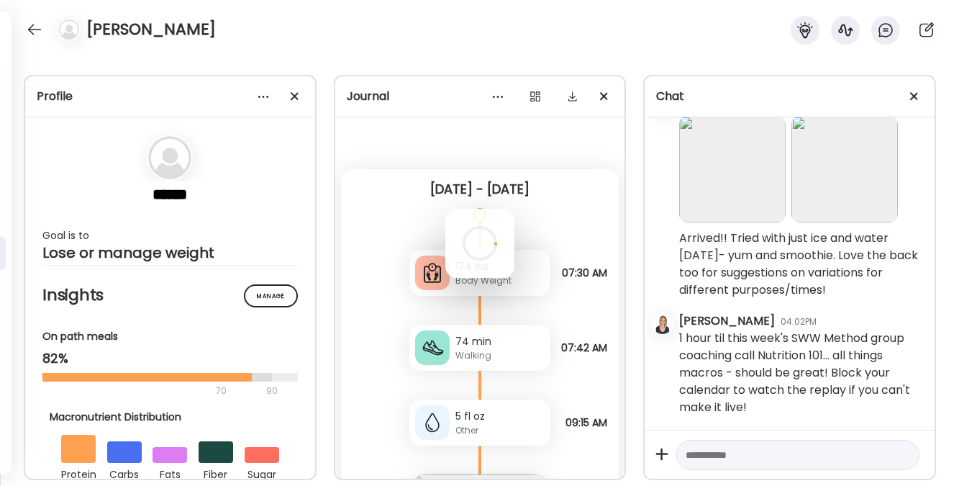
scroll to position [6, 0]
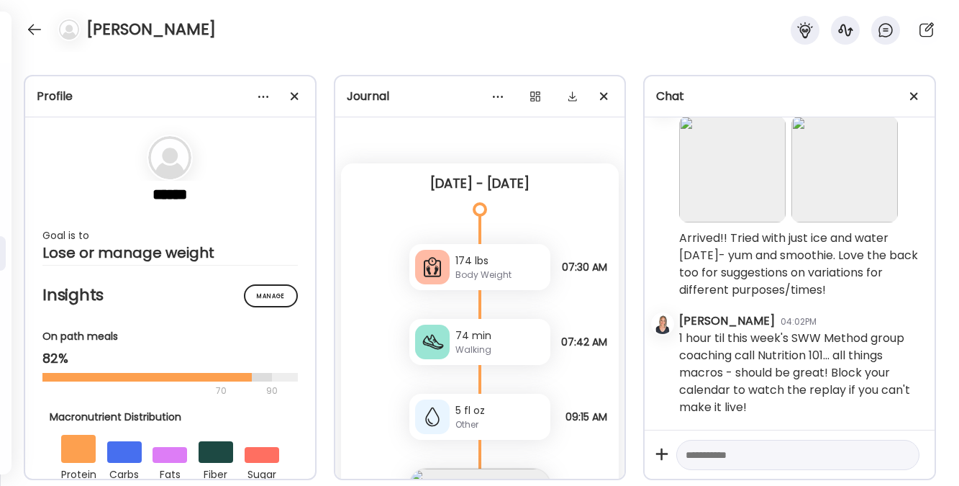
click at [714, 450] on textarea at bounding box center [785, 454] width 199 height 17
type textarea "**********"
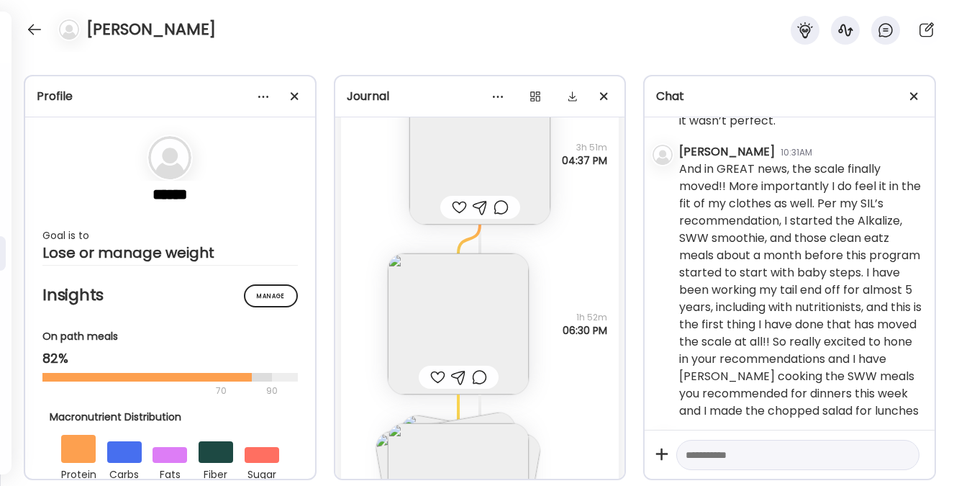
scroll to position [7112, 0]
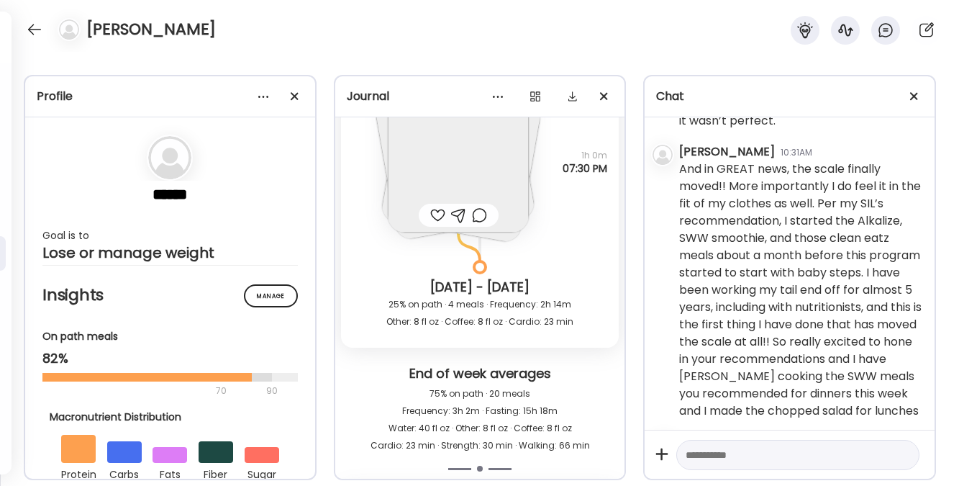
click at [456, 171] on img at bounding box center [458, 161] width 141 height 141
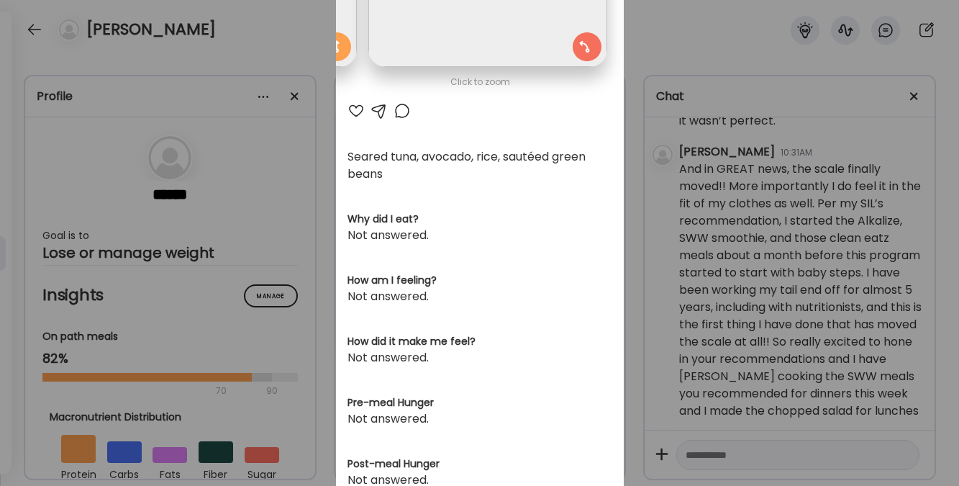
scroll to position [328, 0]
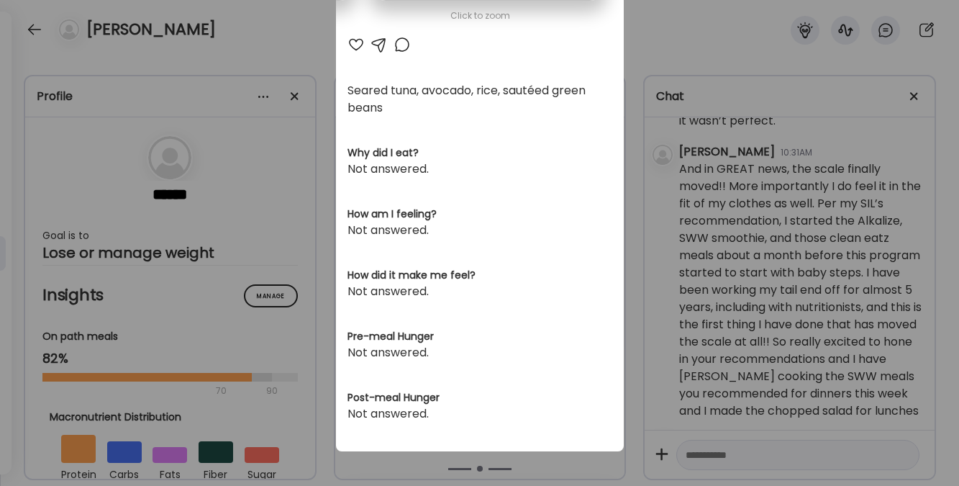
click at [545, 459] on div "Ate Coach Dashboard Wahoo! It’s official Take a moment to set up your Coach Pro…" at bounding box center [479, 243] width 959 height 486
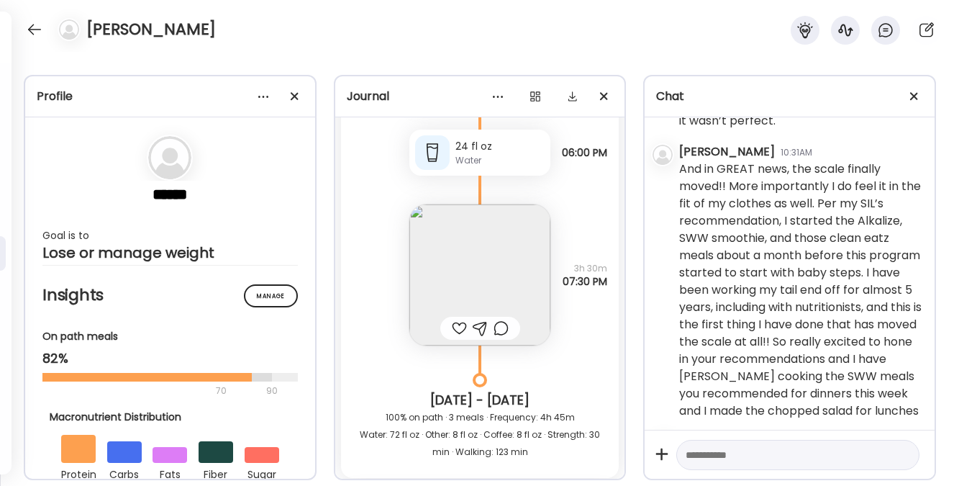
scroll to position [8441, 0]
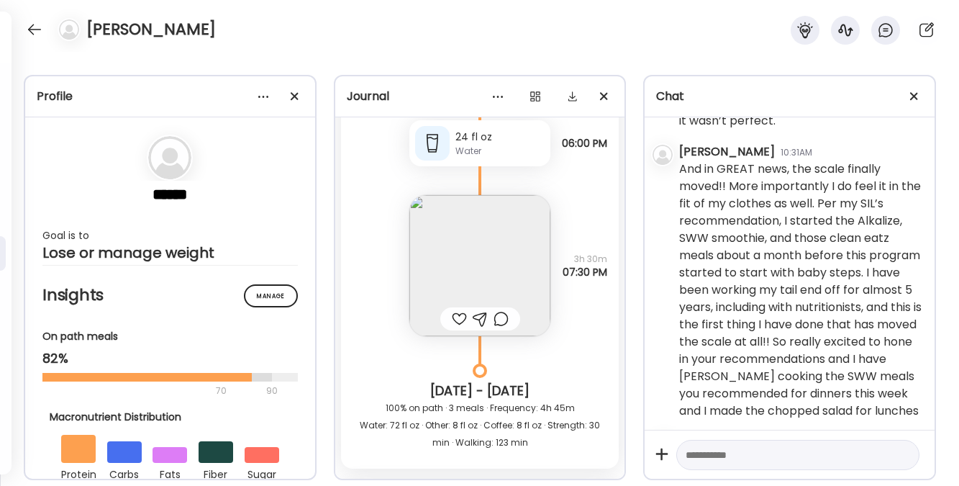
click at [475, 274] on img at bounding box center [479, 265] width 141 height 141
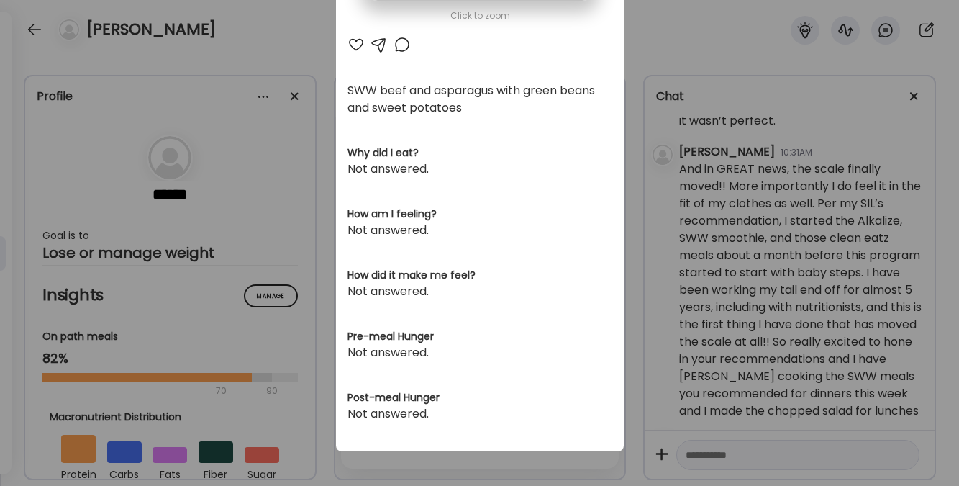
click at [658, 36] on div "Ate Coach Dashboard Wahoo! It’s official Take a moment to set up your Coach Pro…" at bounding box center [479, 243] width 959 height 486
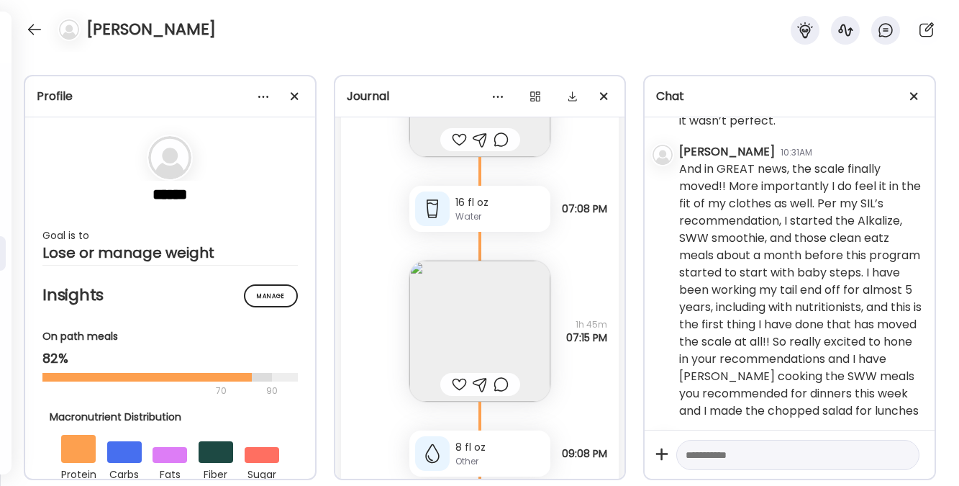
scroll to position [9668, 0]
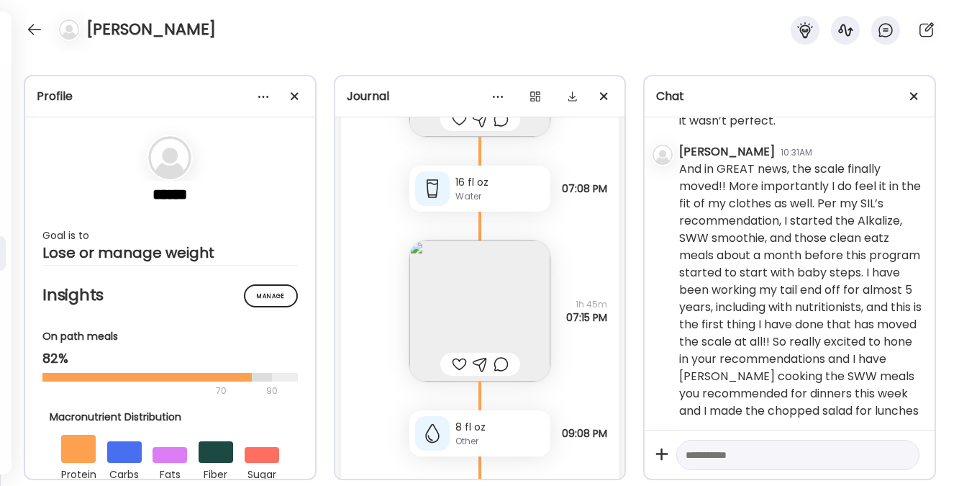
click at [473, 311] on img at bounding box center [479, 310] width 141 height 141
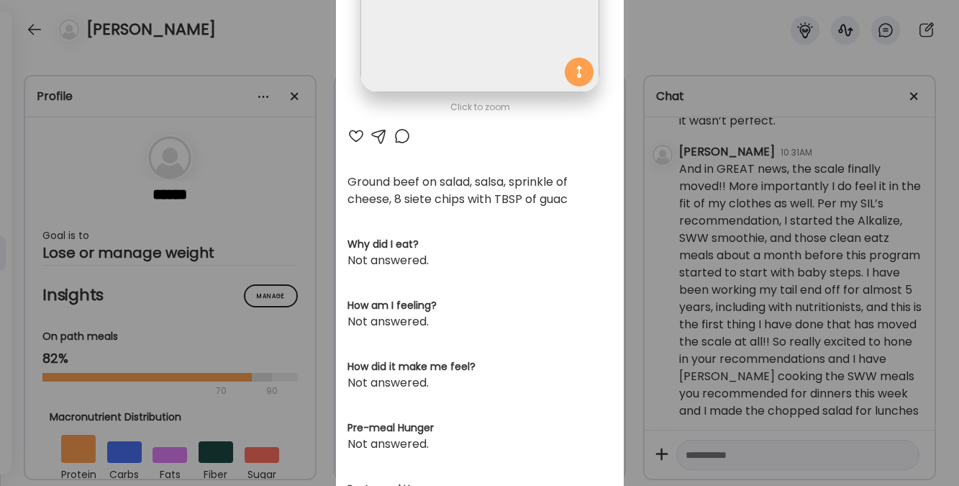
scroll to position [201, 0]
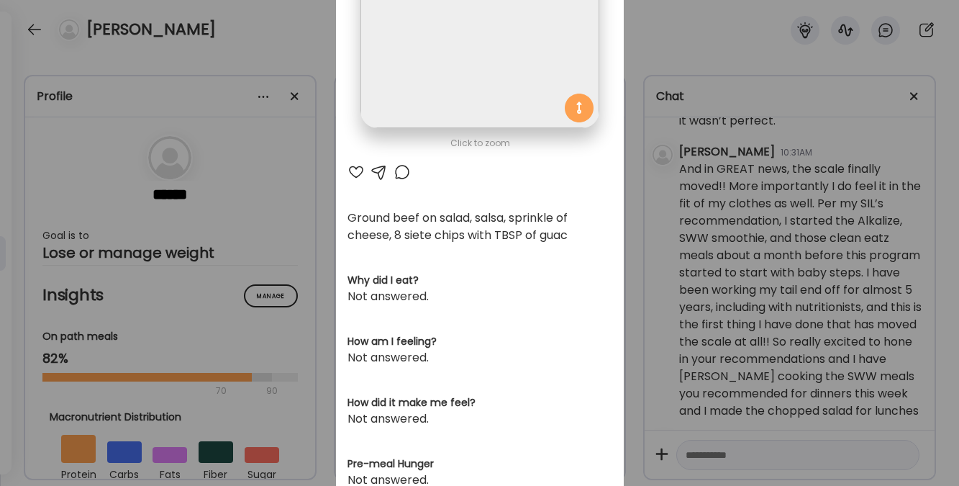
click at [636, 48] on div "Ate Coach Dashboard Wahoo! It’s official Take a moment to set up your Coach Pro…" at bounding box center [479, 243] width 959 height 486
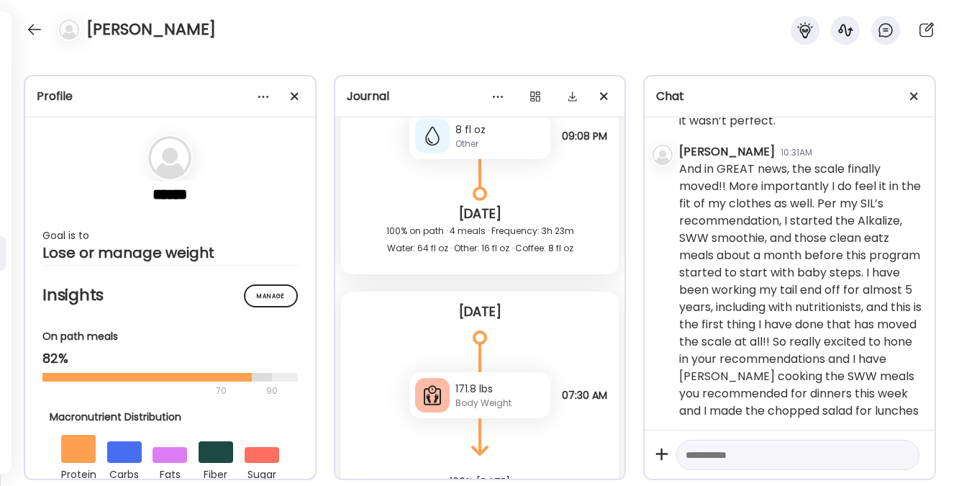
scroll to position [10026, 0]
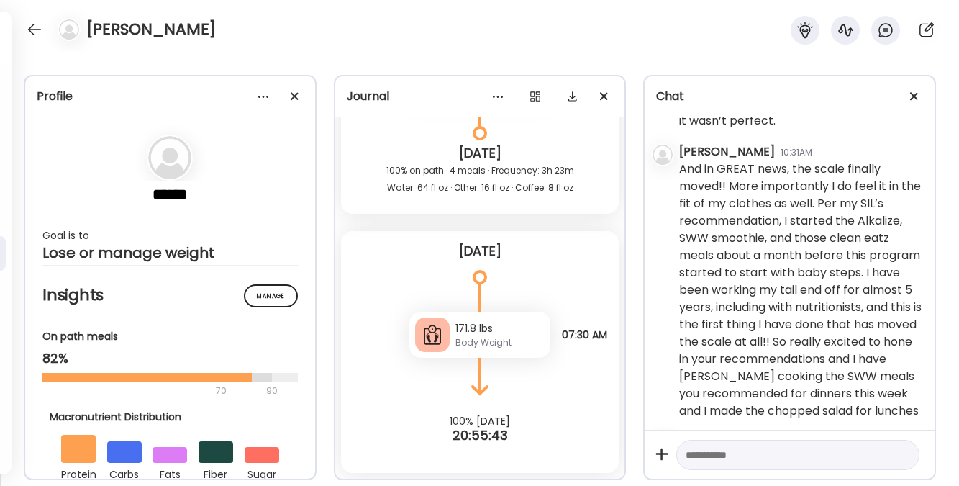
click at [703, 452] on textarea at bounding box center [785, 454] width 199 height 17
type textarea "**********"
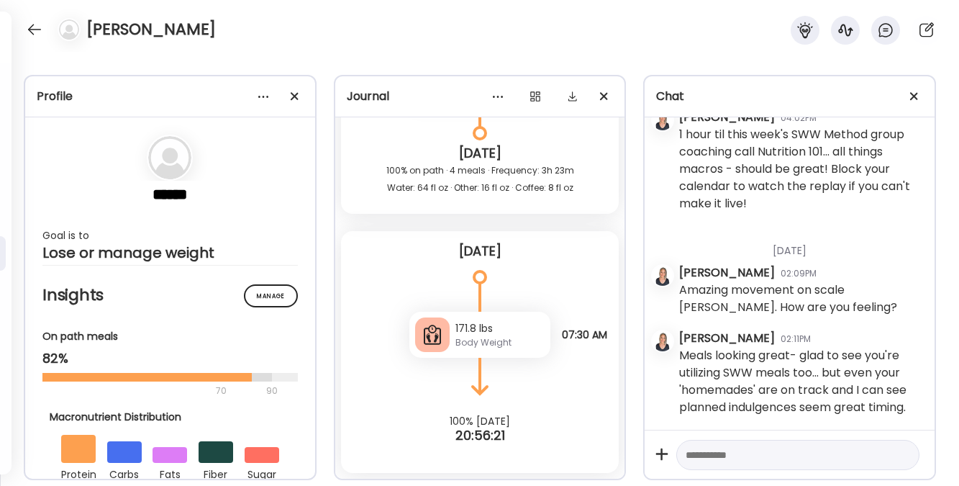
scroll to position [6315, 0]
click at [32, 34] on div at bounding box center [34, 29] width 23 height 23
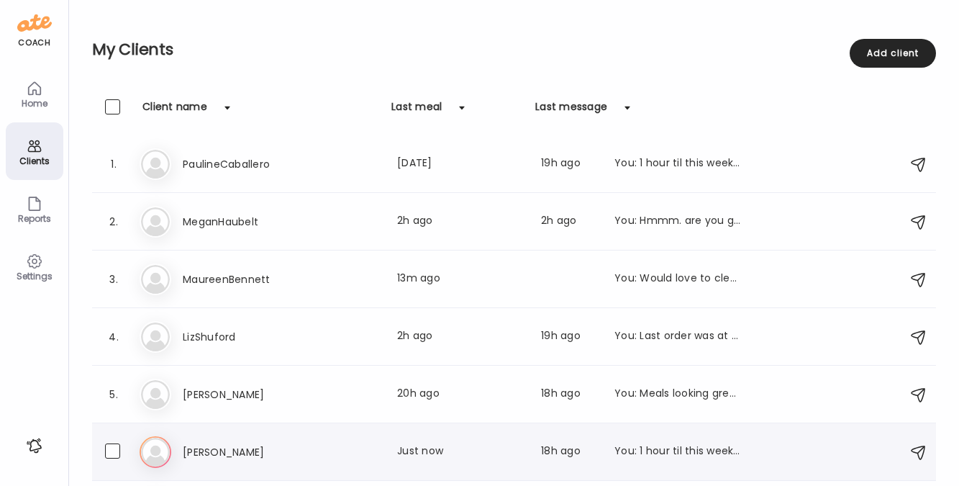
click at [237, 450] on h3 "[PERSON_NAME]" at bounding box center [246, 451] width 127 height 17
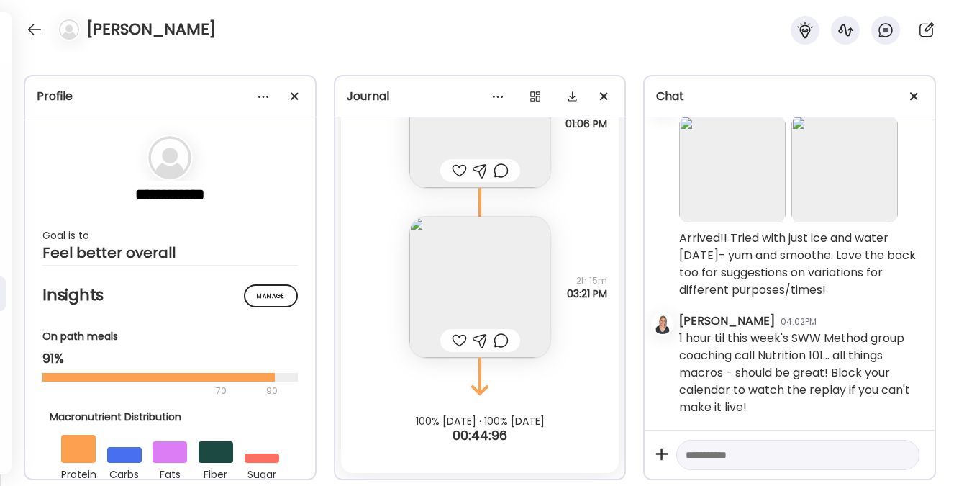
scroll to position [2903, 0]
click at [458, 266] on img at bounding box center [479, 287] width 141 height 141
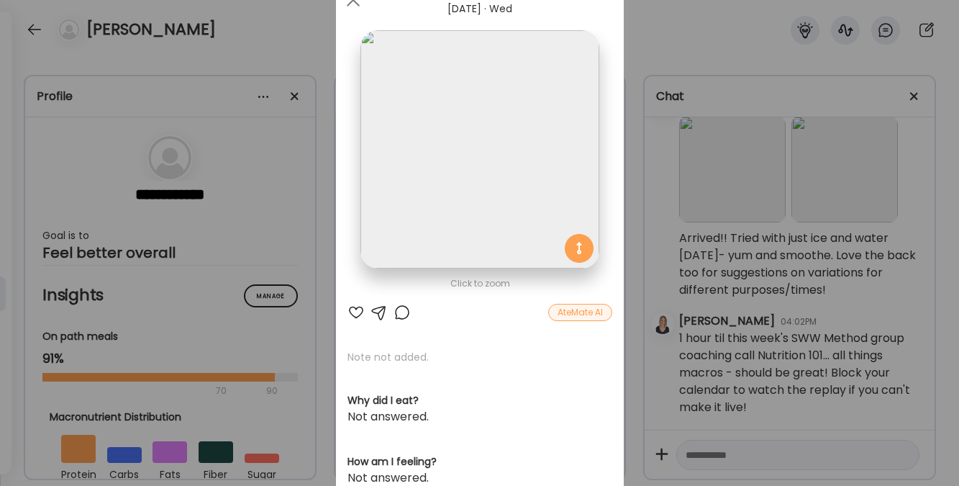
scroll to position [0, 0]
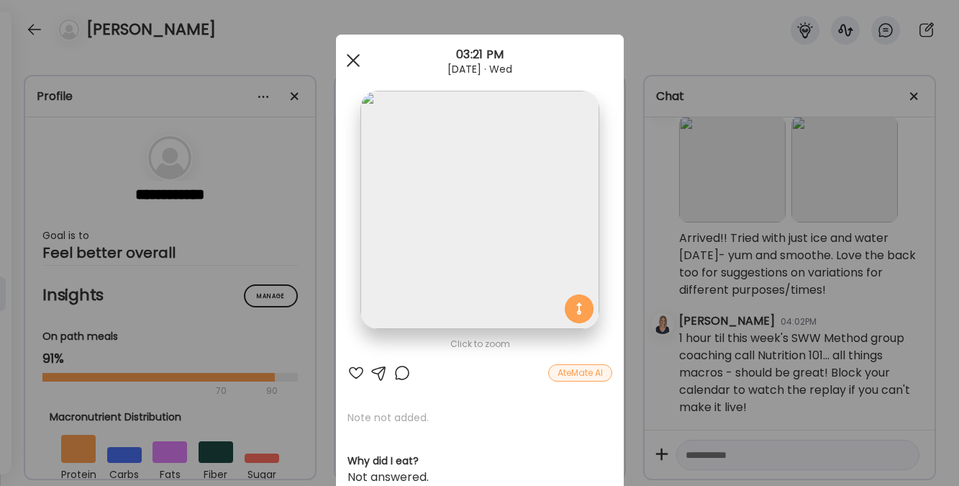
click at [347, 62] on div at bounding box center [353, 60] width 29 height 29
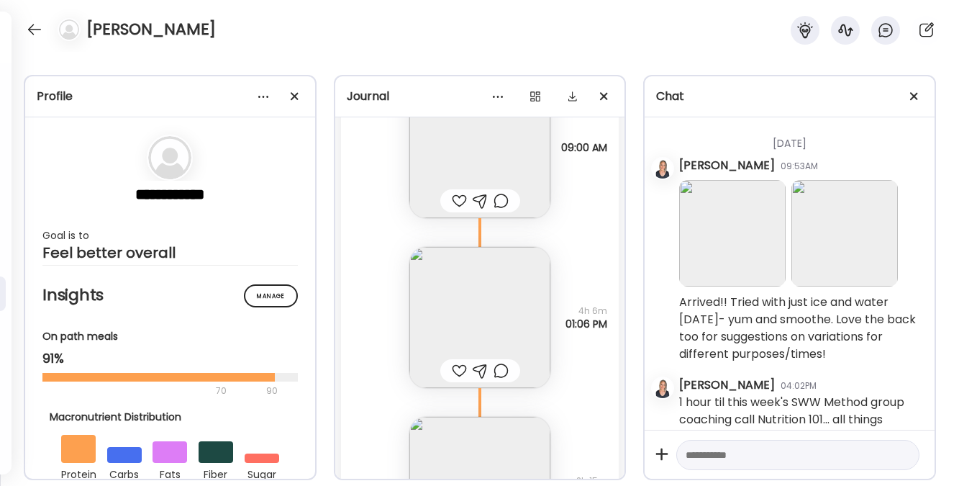
scroll to position [2464, 0]
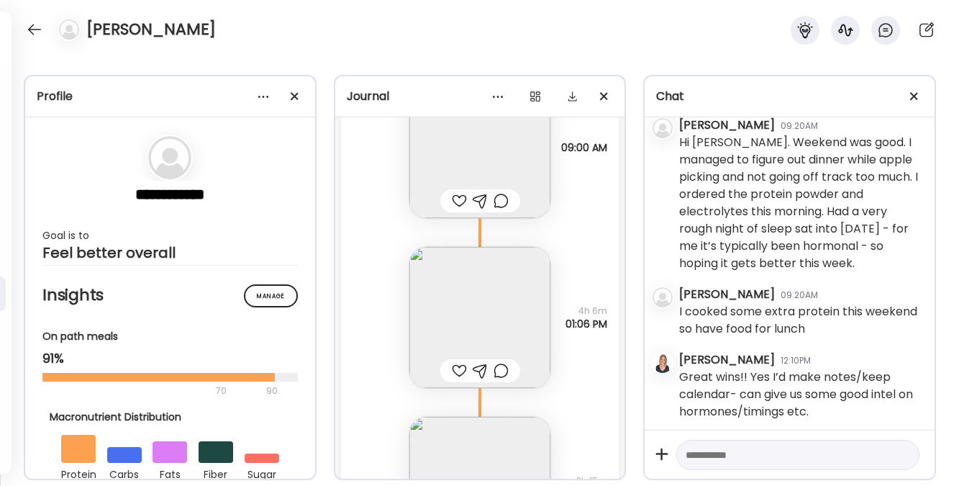
click at [496, 319] on img at bounding box center [479, 317] width 141 height 141
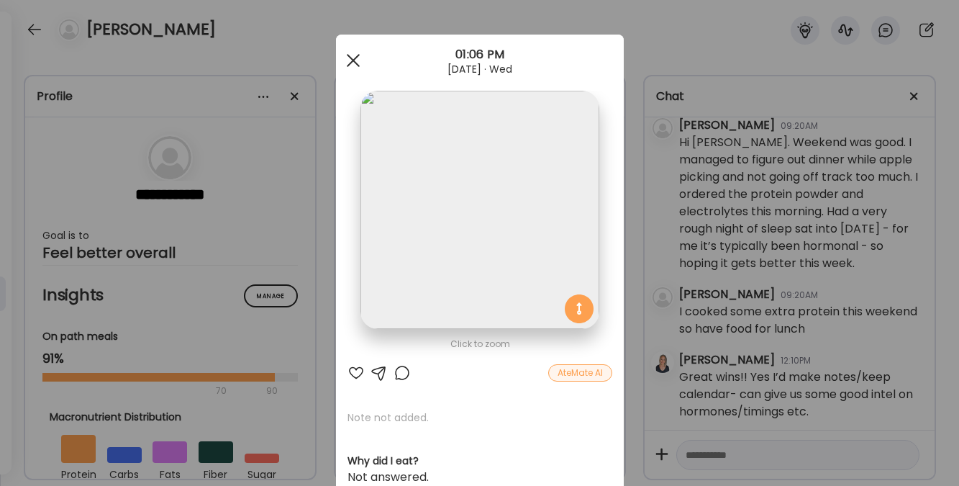
click at [347, 61] on div at bounding box center [353, 60] width 29 height 29
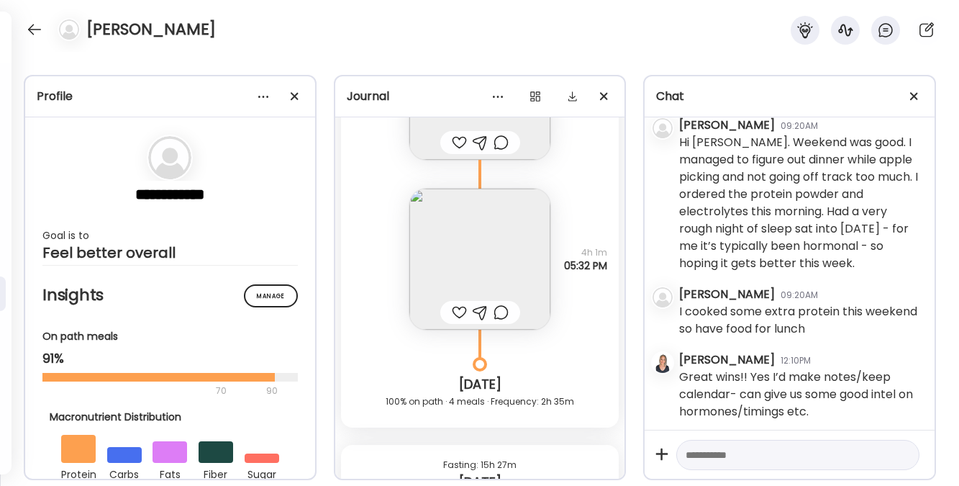
scroll to position [8760, 0]
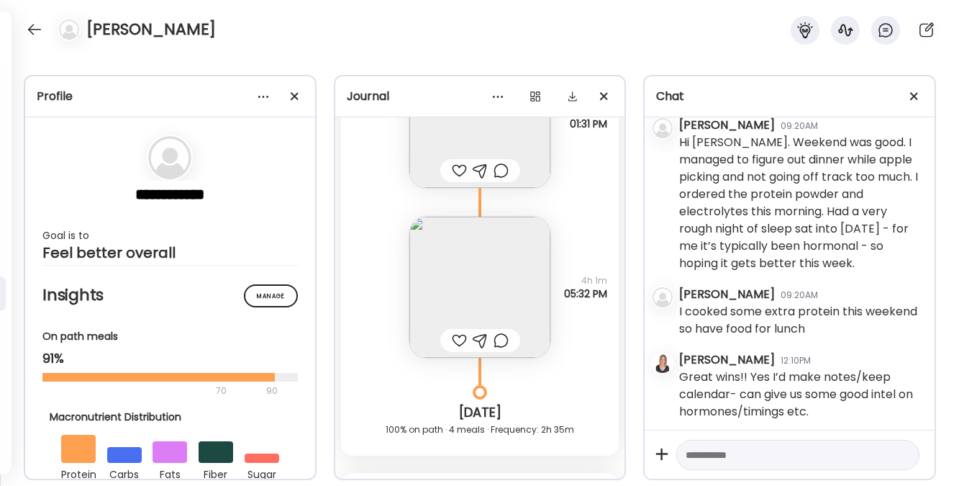
click at [491, 288] on img at bounding box center [479, 287] width 141 height 141
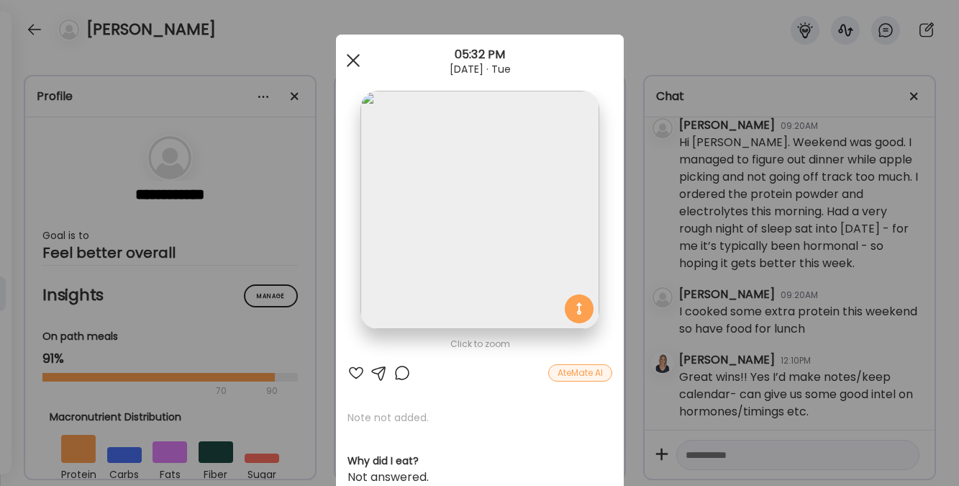
click at [350, 61] on div at bounding box center [353, 60] width 29 height 29
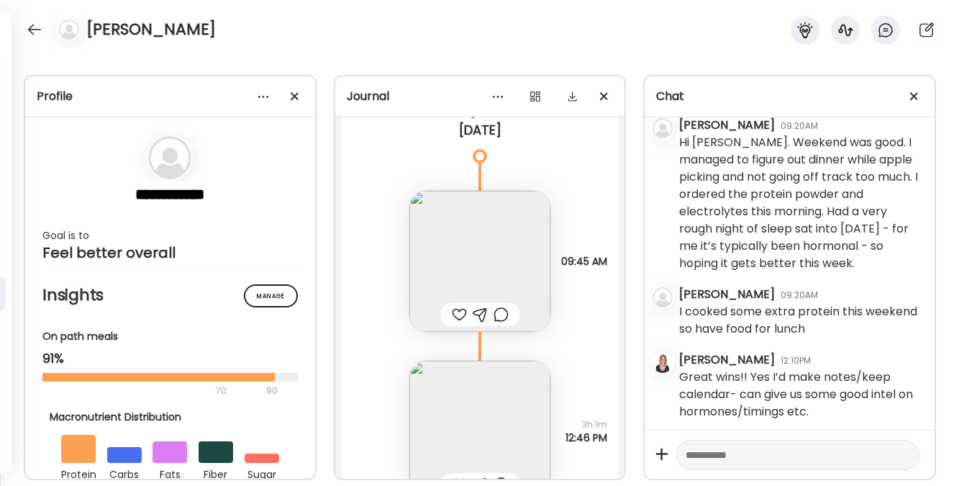
scroll to position [8260, 0]
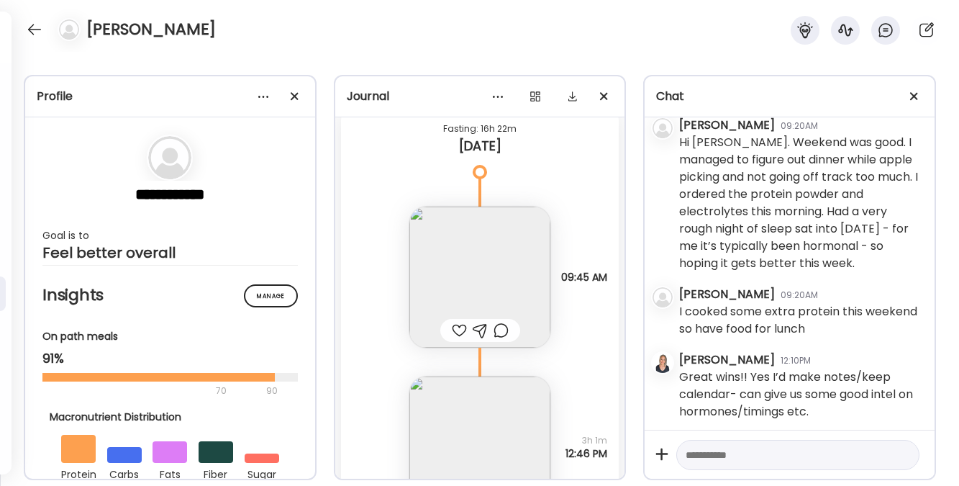
click at [464, 271] on img at bounding box center [479, 277] width 141 height 141
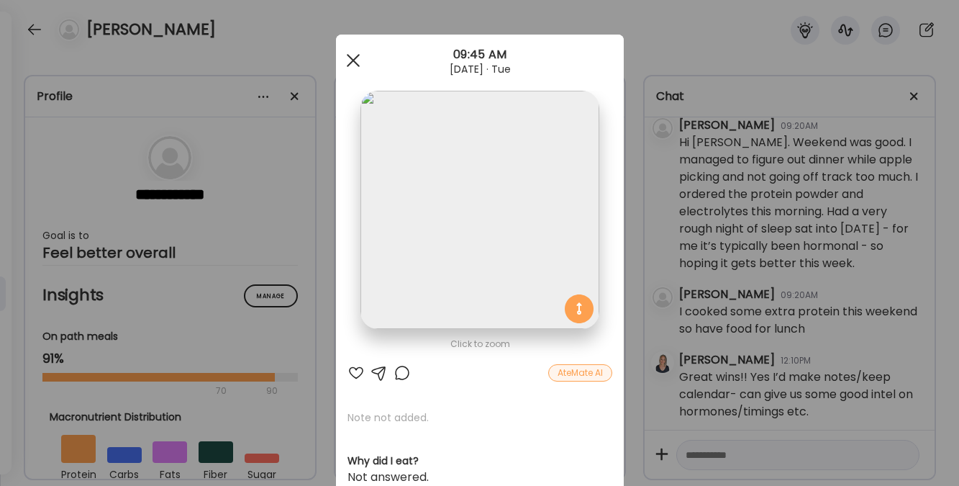
click at [348, 65] on div at bounding box center [353, 60] width 29 height 29
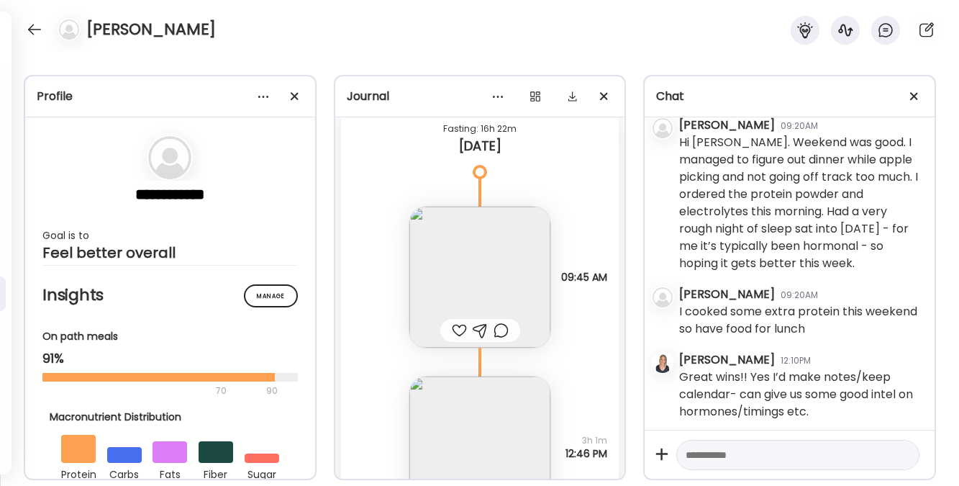
click at [480, 414] on img at bounding box center [479, 446] width 141 height 141
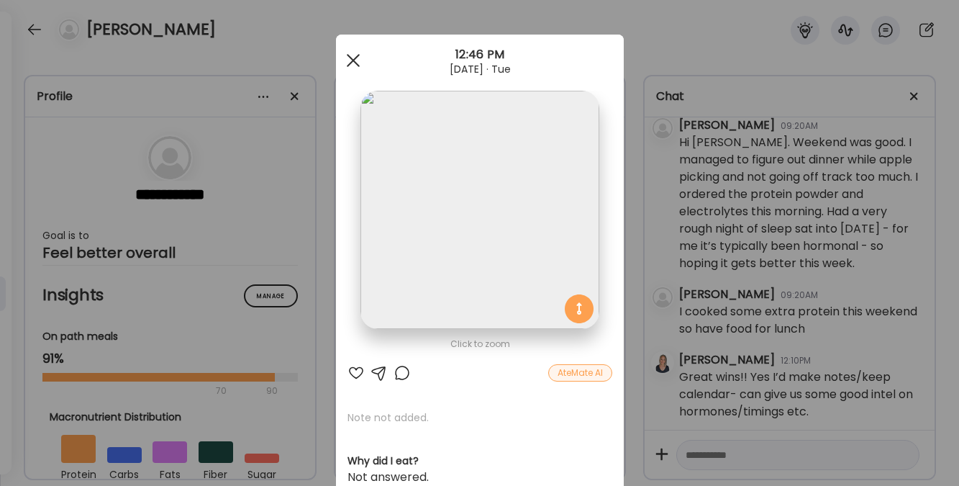
click at [349, 60] on div at bounding box center [353, 60] width 29 height 29
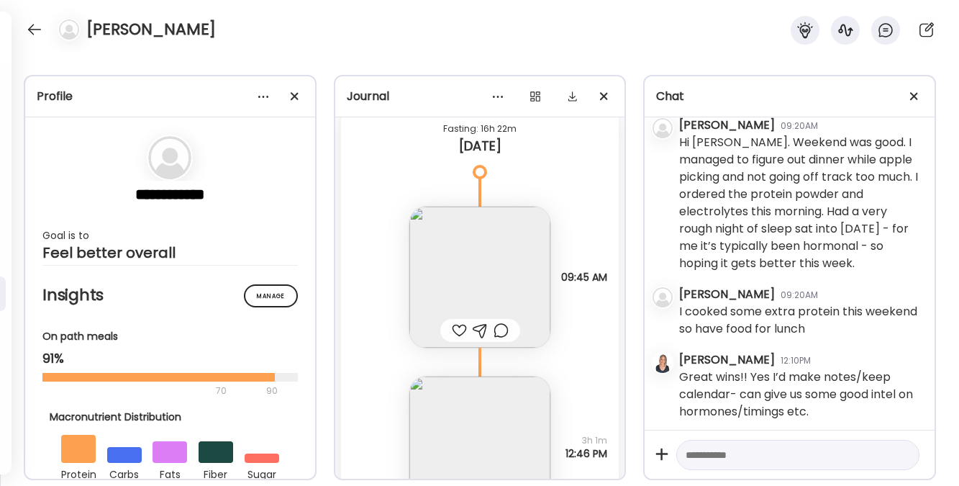
click at [761, 454] on textarea at bounding box center [785, 454] width 199 height 17
type textarea "**********"
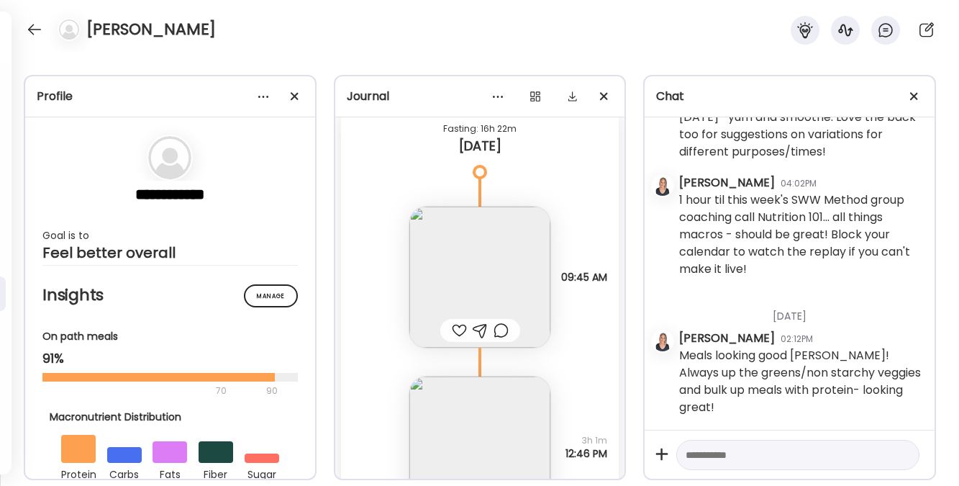
scroll to position [3041, 0]
click at [33, 27] on div at bounding box center [34, 29] width 23 height 23
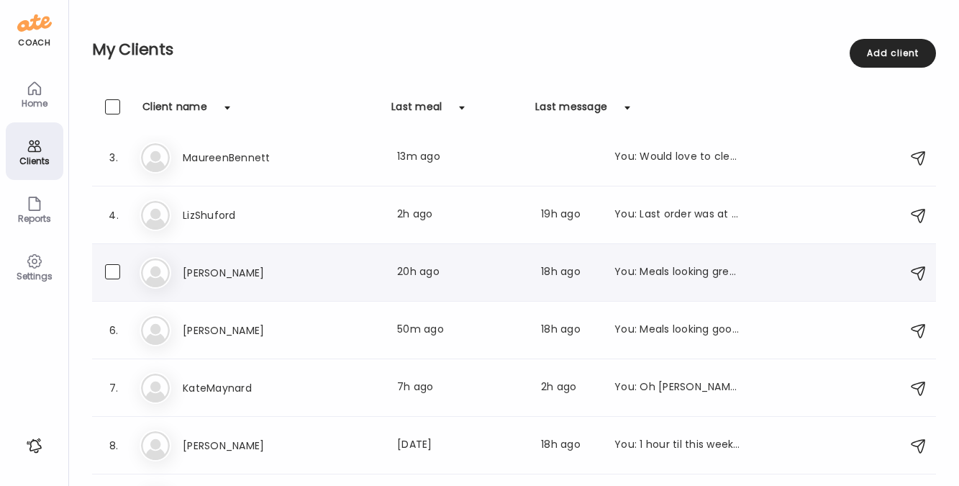
scroll to position [165, 0]
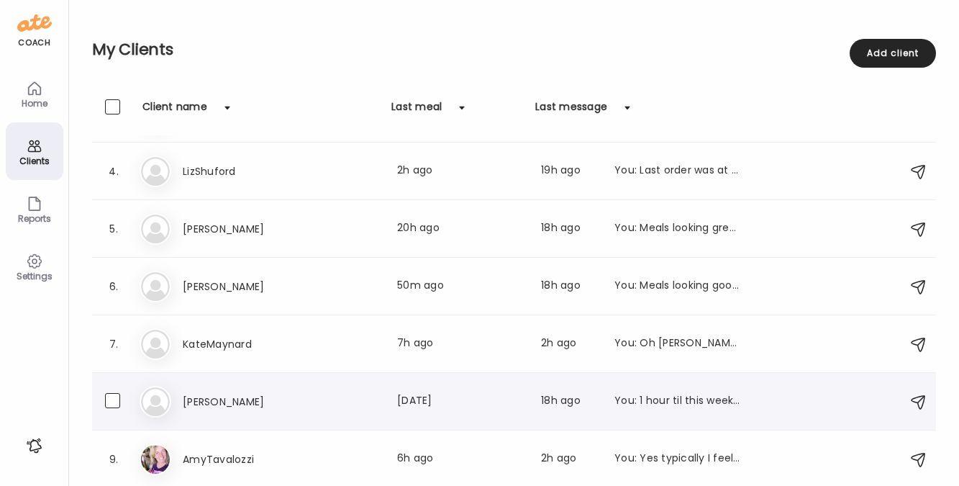
click at [224, 409] on h3 "[PERSON_NAME]" at bounding box center [246, 401] width 127 height 17
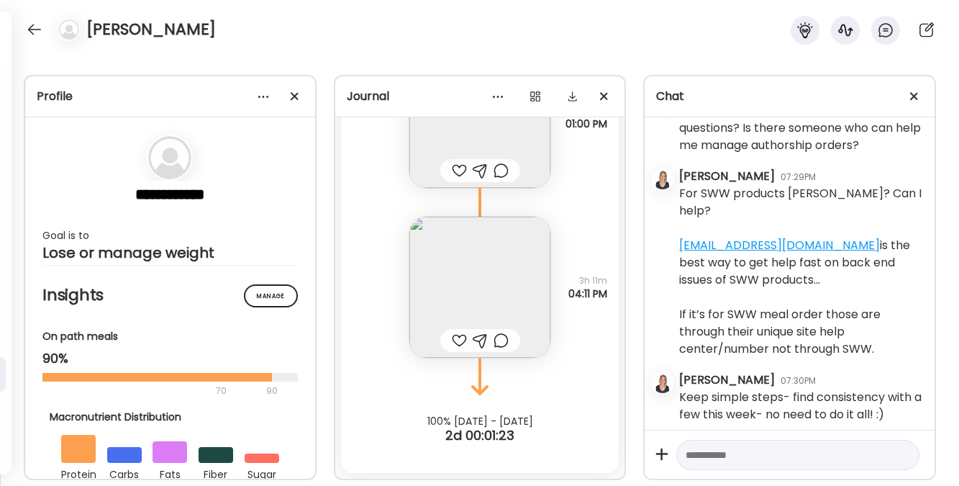
scroll to position [4167, 0]
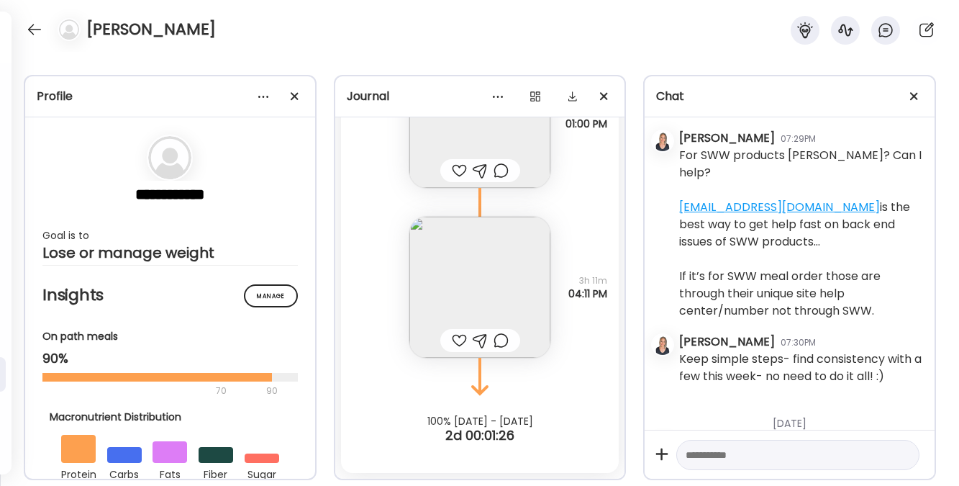
click at [774, 454] on textarea at bounding box center [785, 454] width 199 height 17
type textarea "**********"
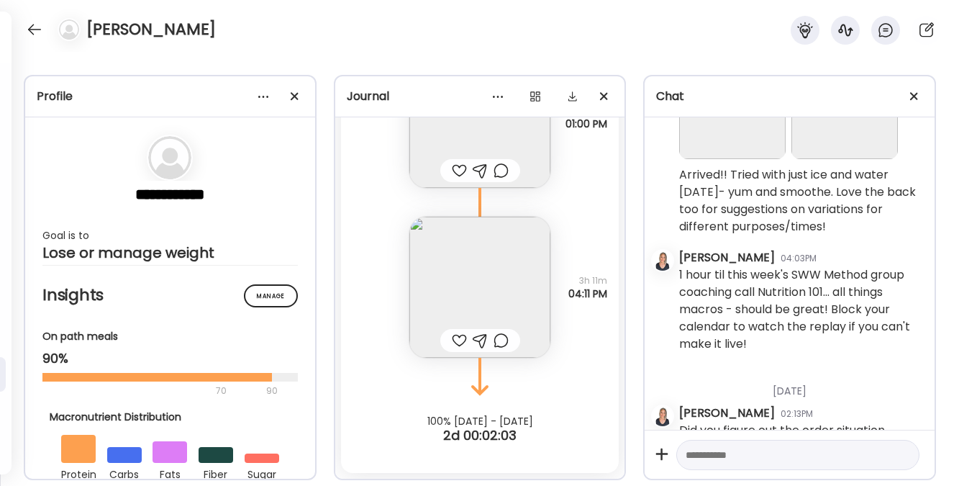
scroll to position [4850, 0]
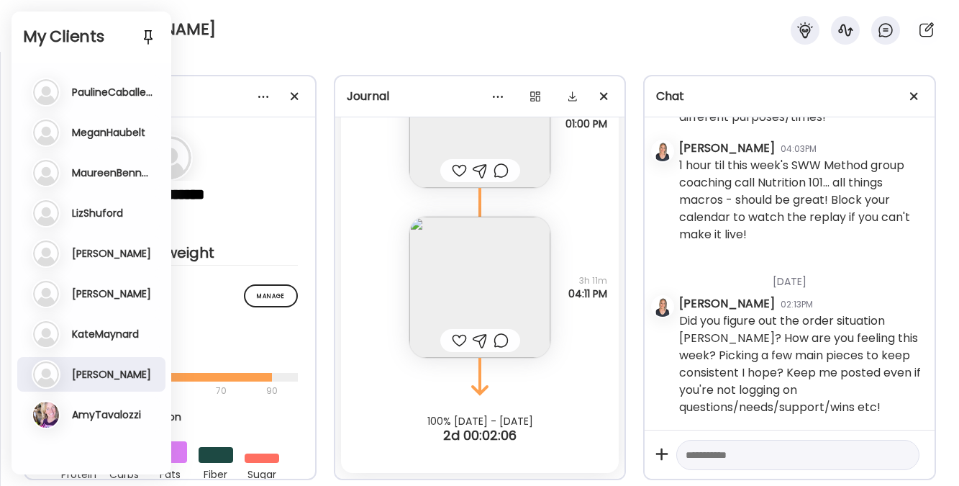
click at [100, 417] on h3 "AmyTavalozzi" at bounding box center [106, 414] width 69 height 13
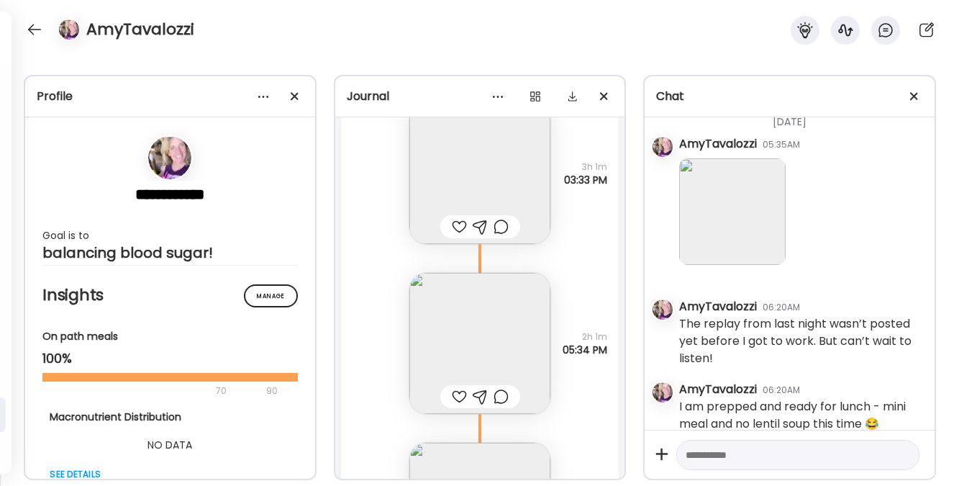
scroll to position [12172, 0]
